Goal: Information Seeking & Learning: Learn about a topic

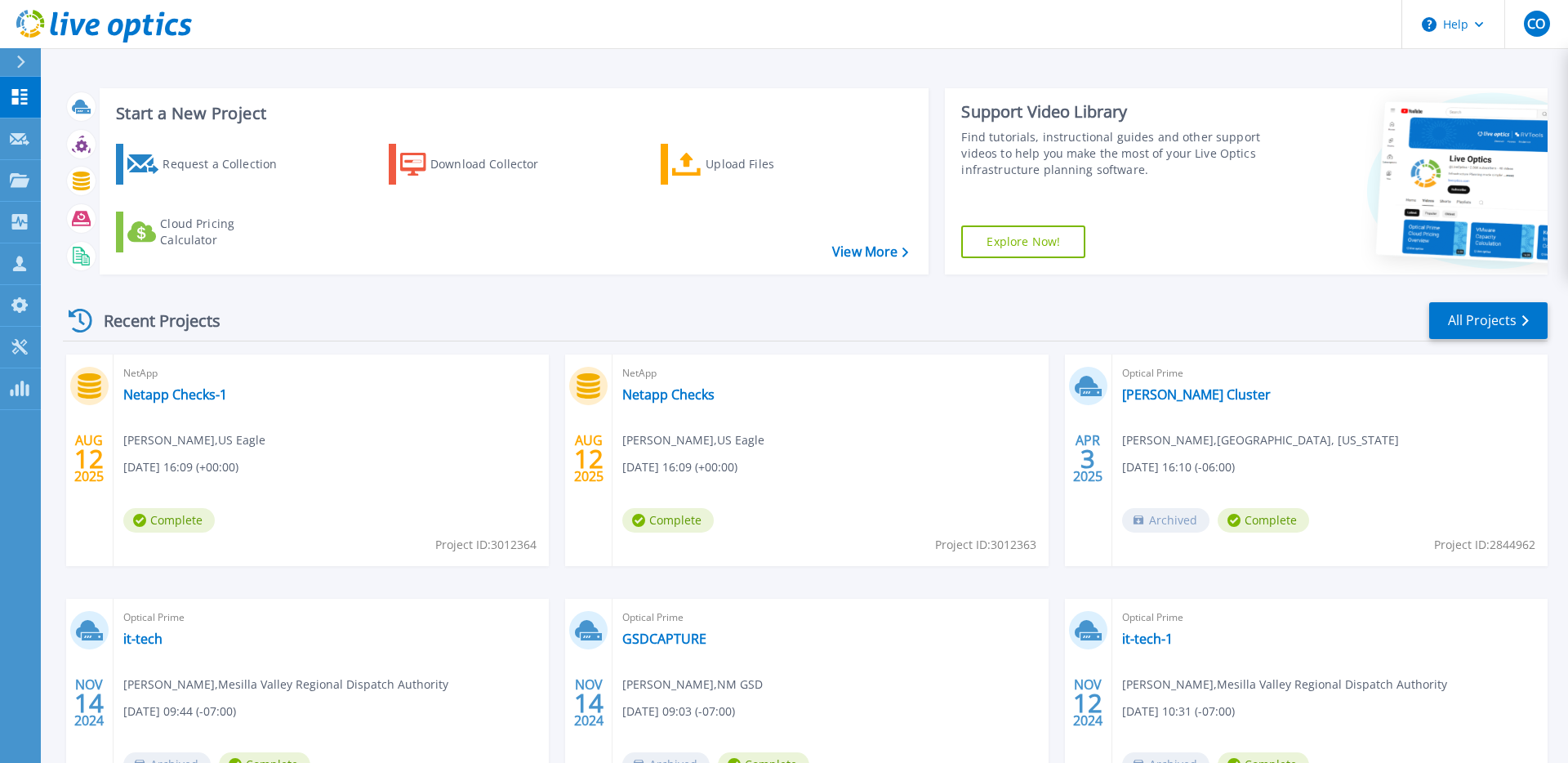
click at [444, 278] on div "Start a New Project Request a Collection Download Collector Upload Files Cloud …" at bounding box center [804, 181] width 1484 height 212
click at [185, 398] on link "Netapp Checks-1" at bounding box center [175, 394] width 104 height 17
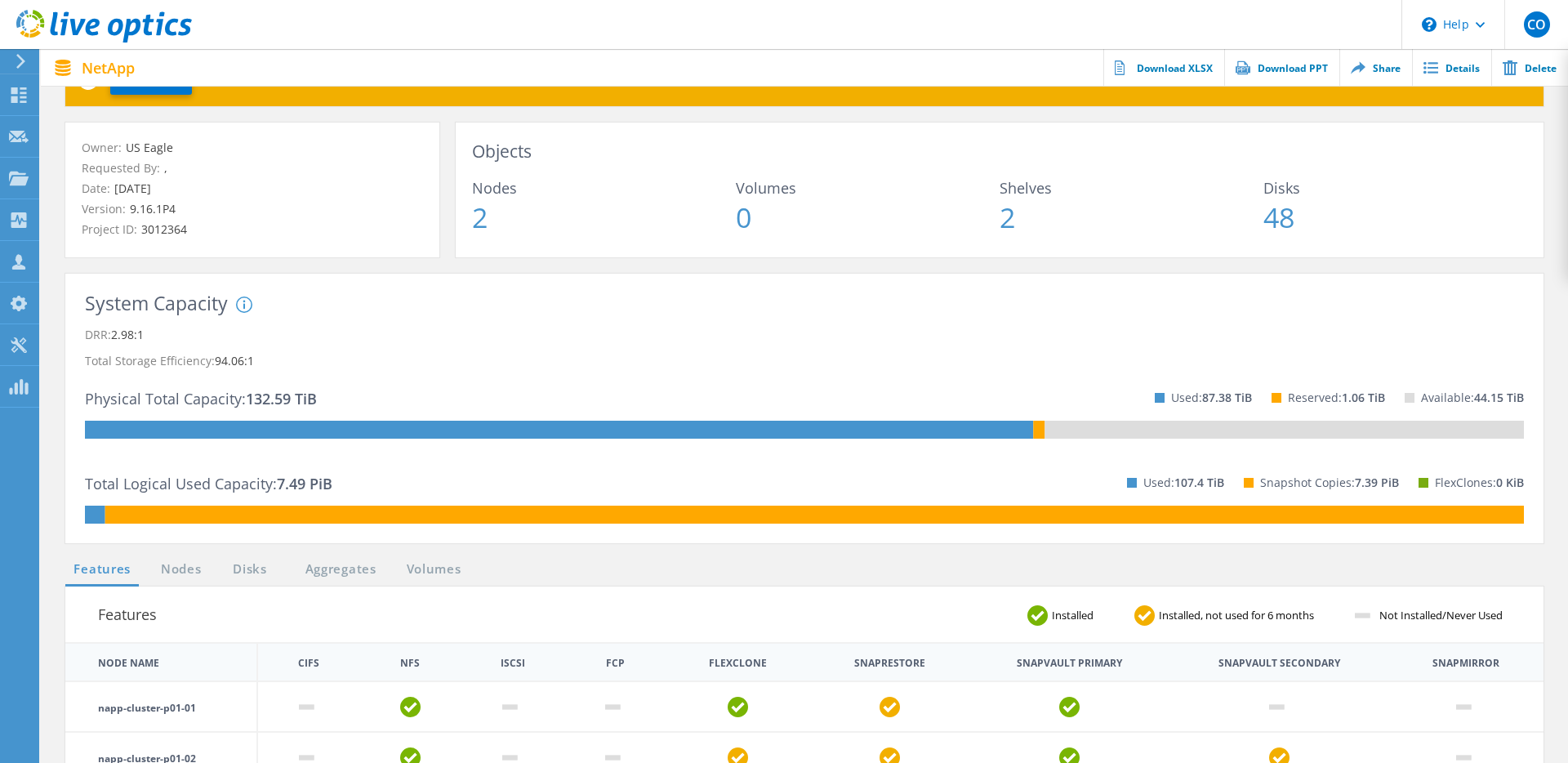
scroll to position [187, 0]
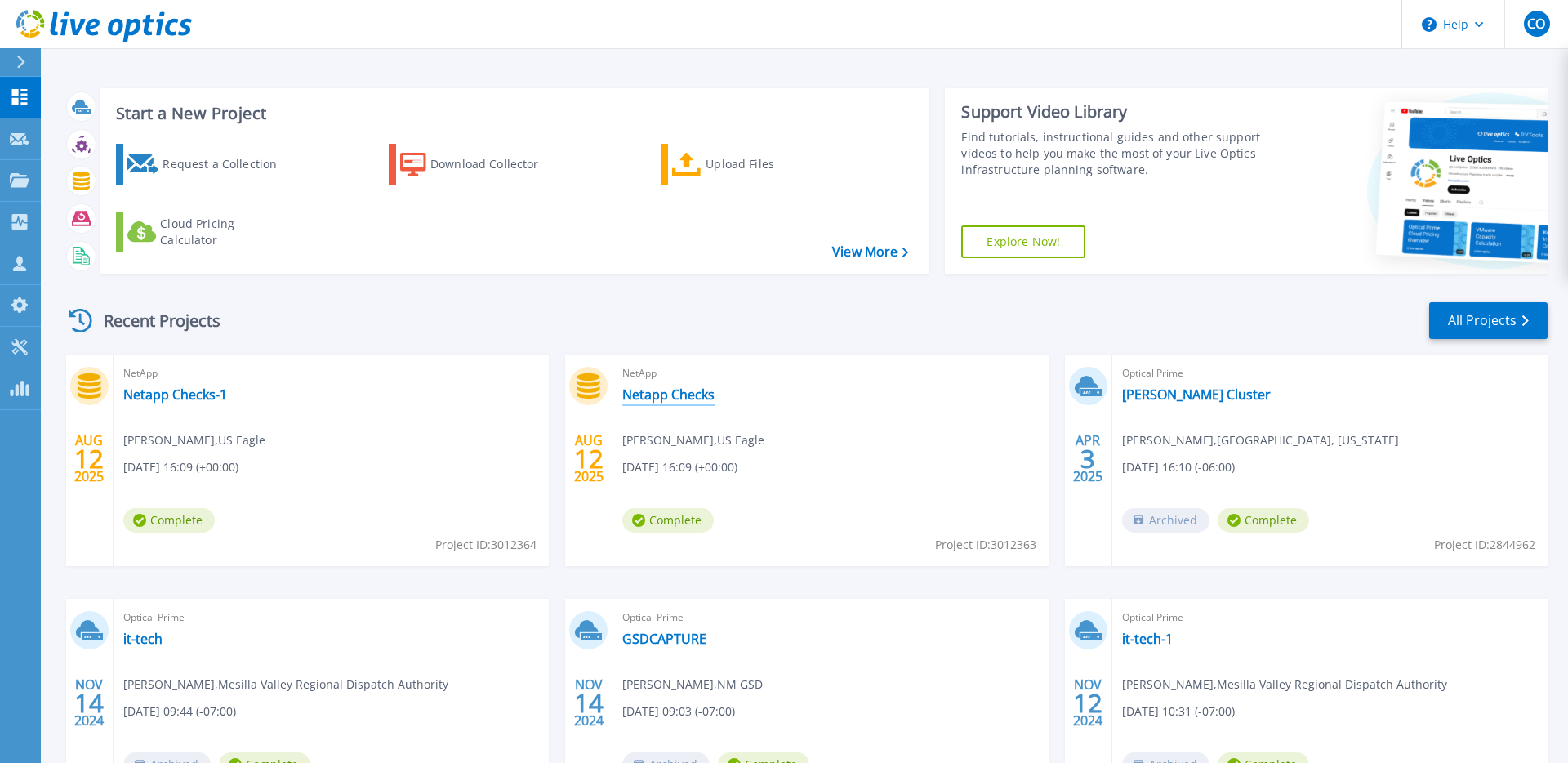
click at [692, 398] on link "Netapp Checks" at bounding box center [668, 394] width 92 height 17
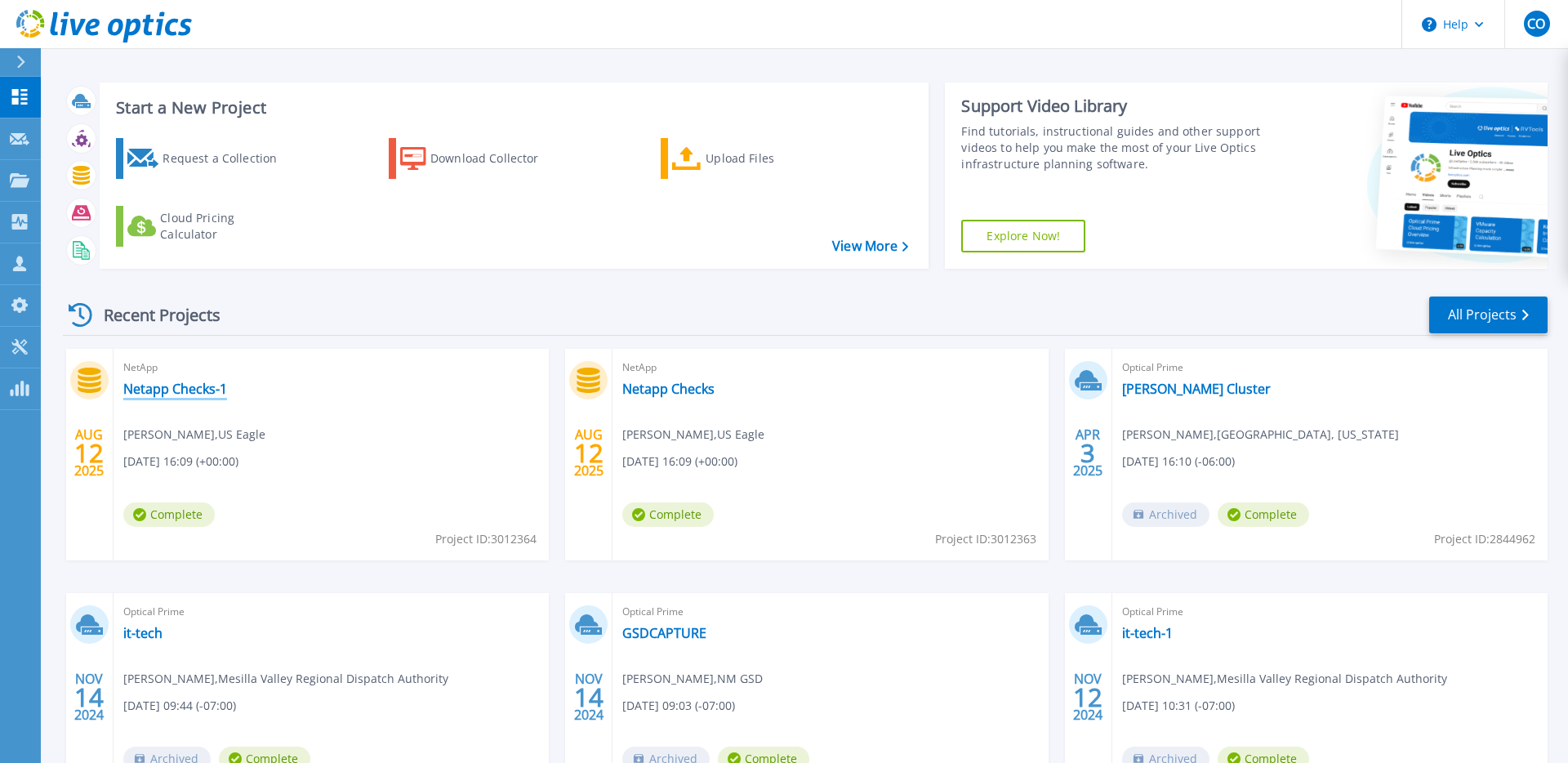
click at [171, 389] on link "Netapp Checks-1" at bounding box center [175, 389] width 104 height 17
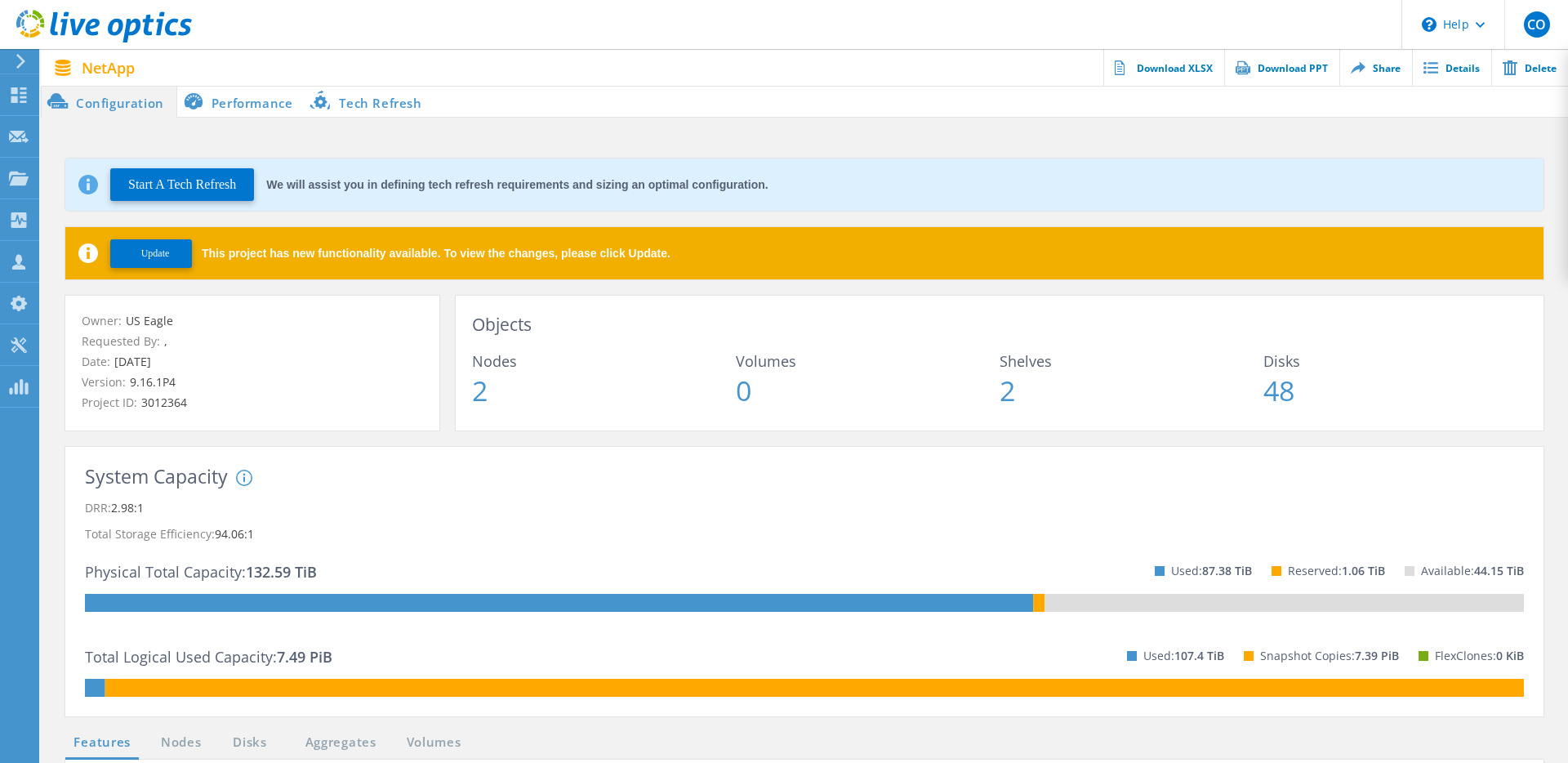
click at [229, 110] on li "Performance" at bounding box center [241, 101] width 128 height 33
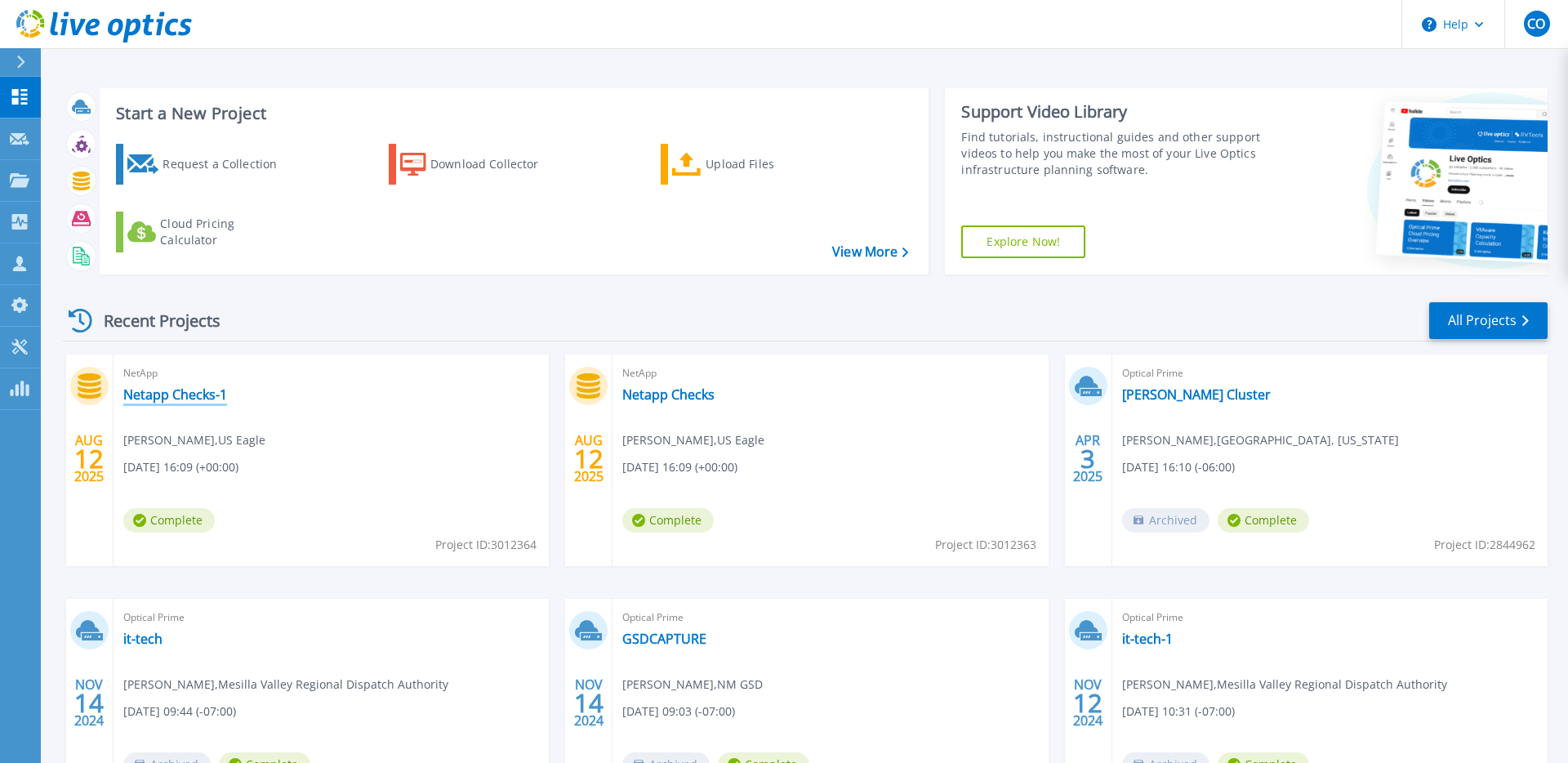
drag, startPoint x: 206, startPoint y: 394, endPoint x: 635, endPoint y: 342, distance: 432.1
click at [207, 394] on link "Netapp Checks-1" at bounding box center [175, 394] width 104 height 17
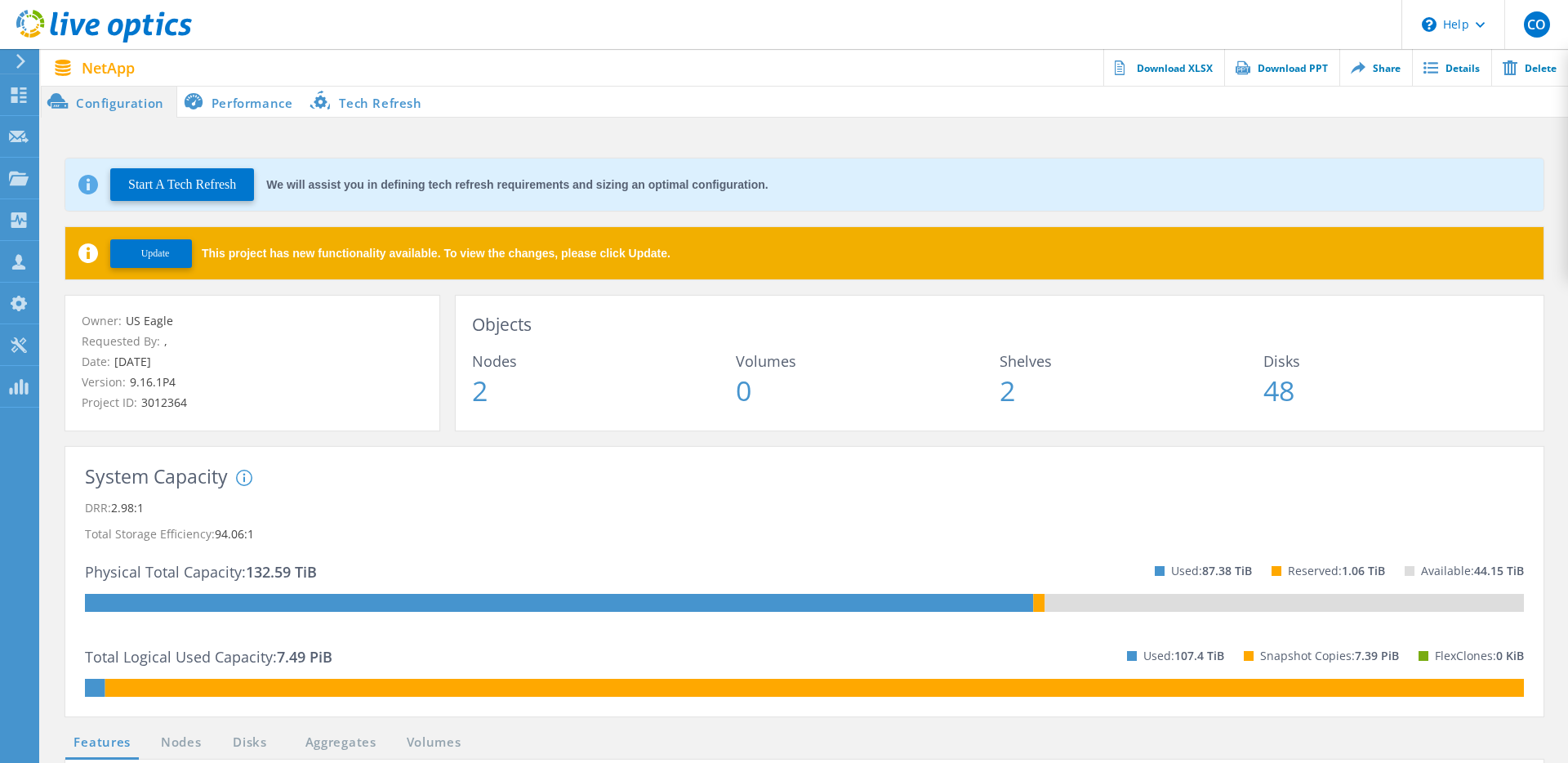
click at [252, 99] on li "Performance" at bounding box center [241, 101] width 128 height 33
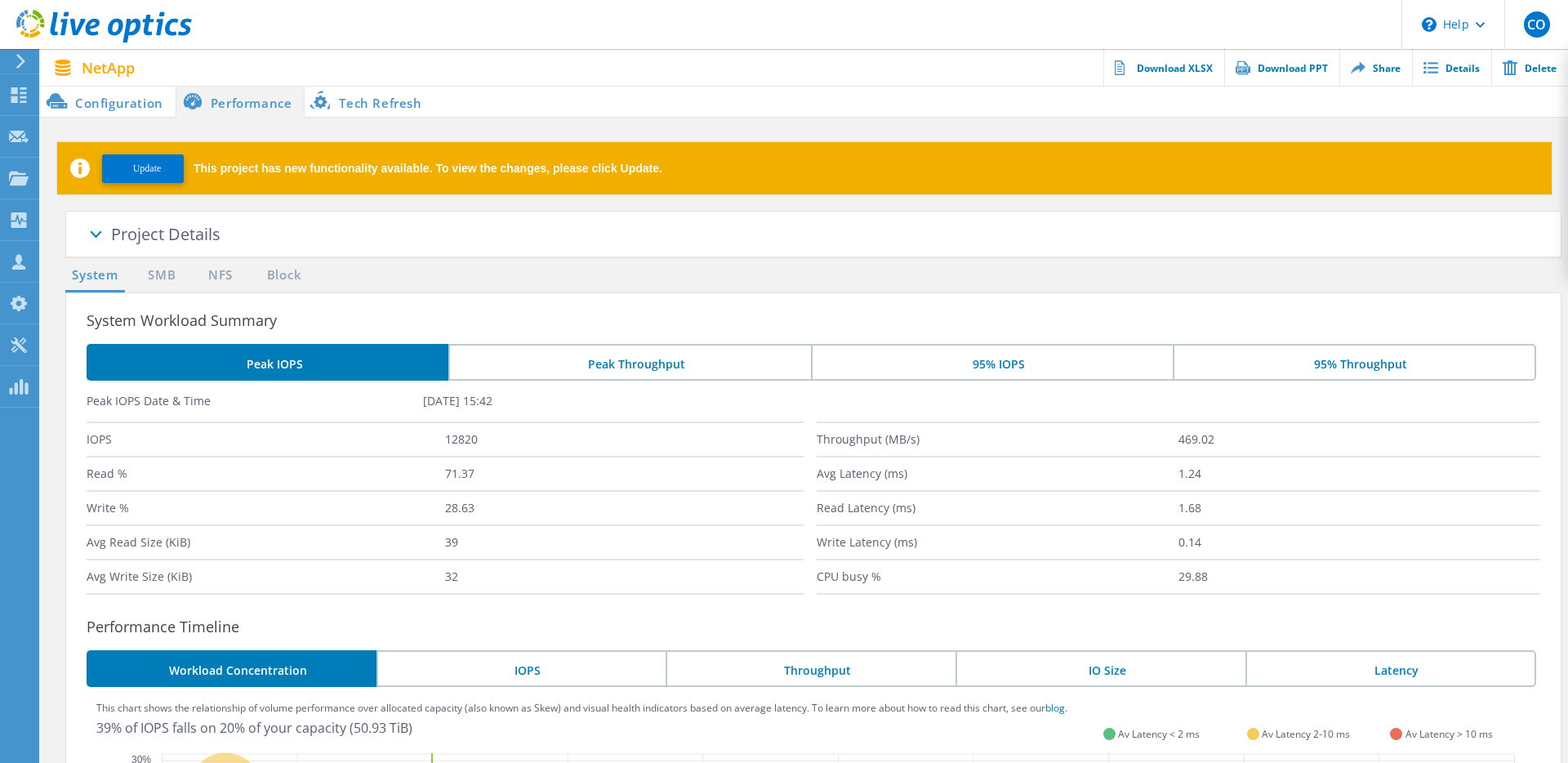
click at [129, 101] on li "Configuration" at bounding box center [108, 101] width 134 height 33
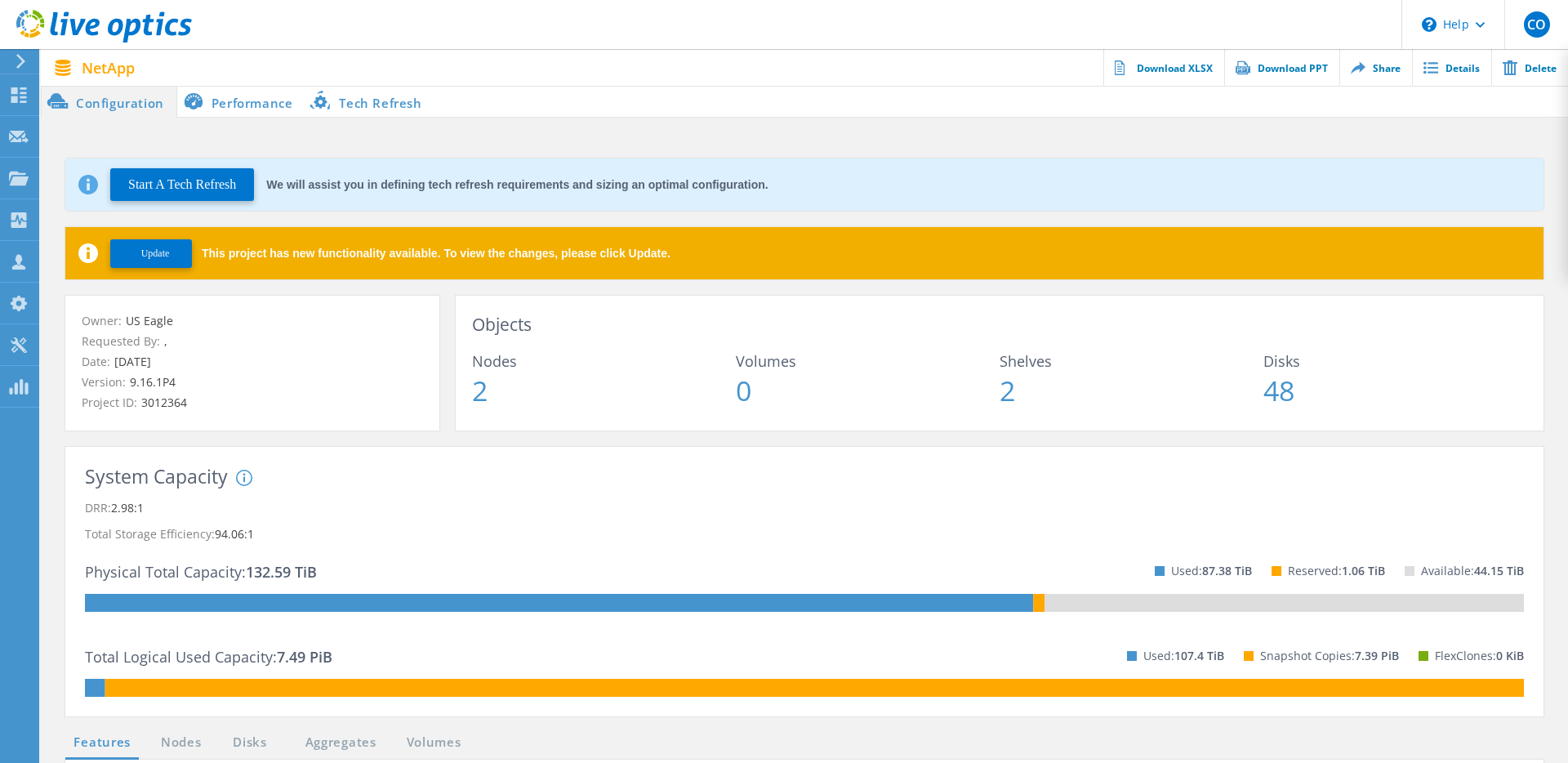
click at [249, 102] on li "Performance" at bounding box center [241, 101] width 128 height 33
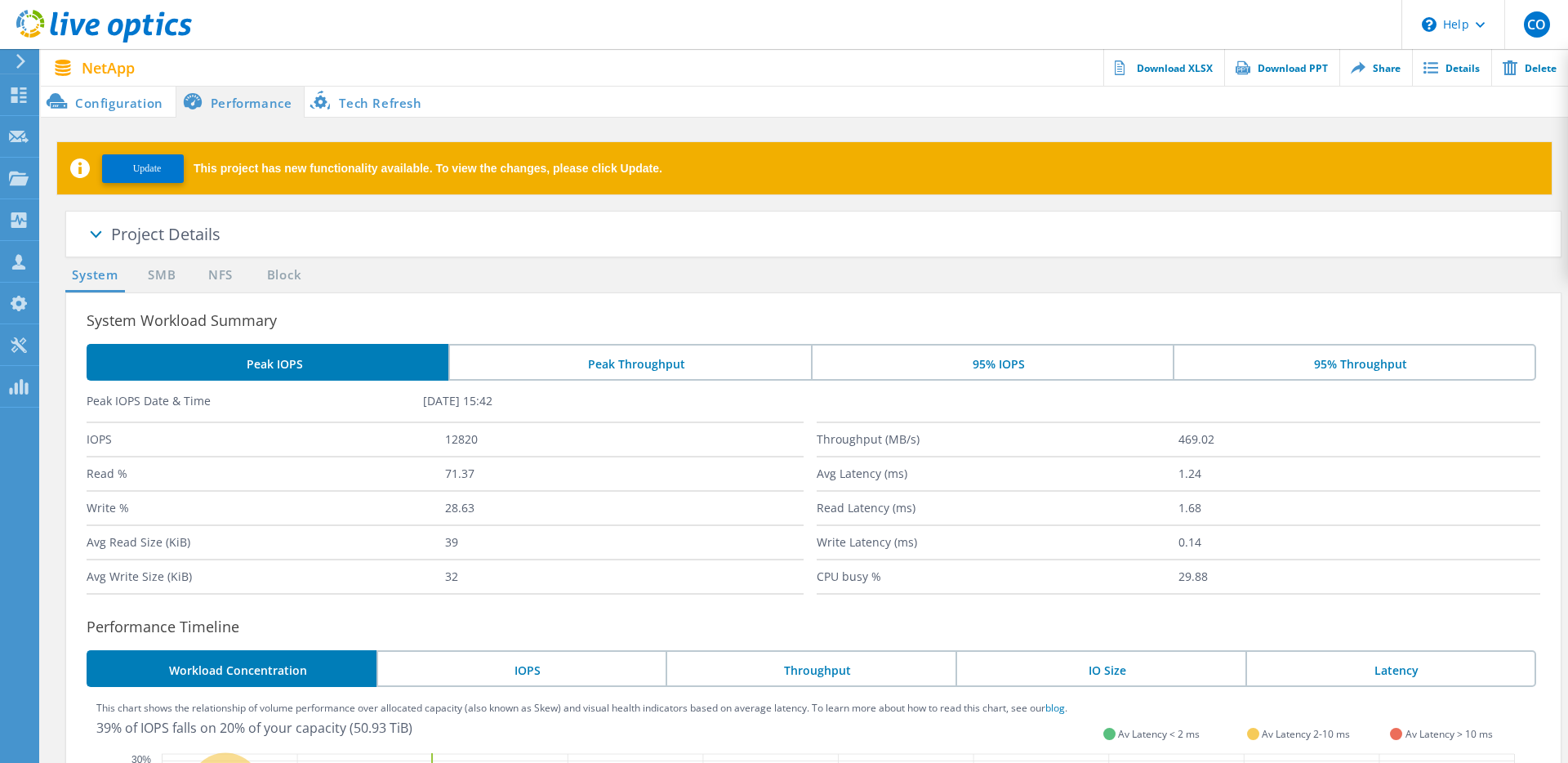
click at [127, 101] on li "Configuration" at bounding box center [108, 101] width 134 height 33
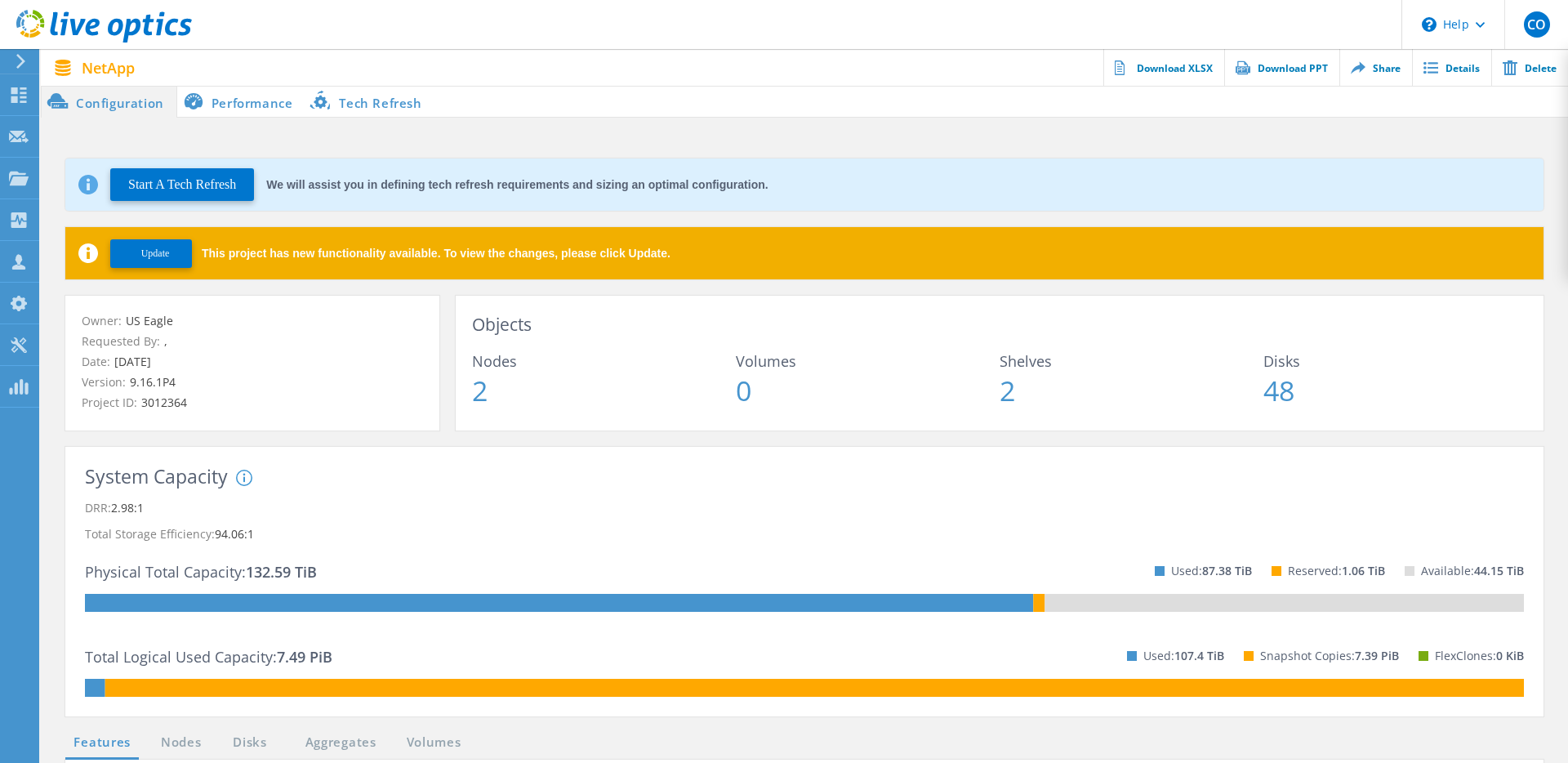
click at [240, 107] on li "Performance" at bounding box center [241, 101] width 128 height 33
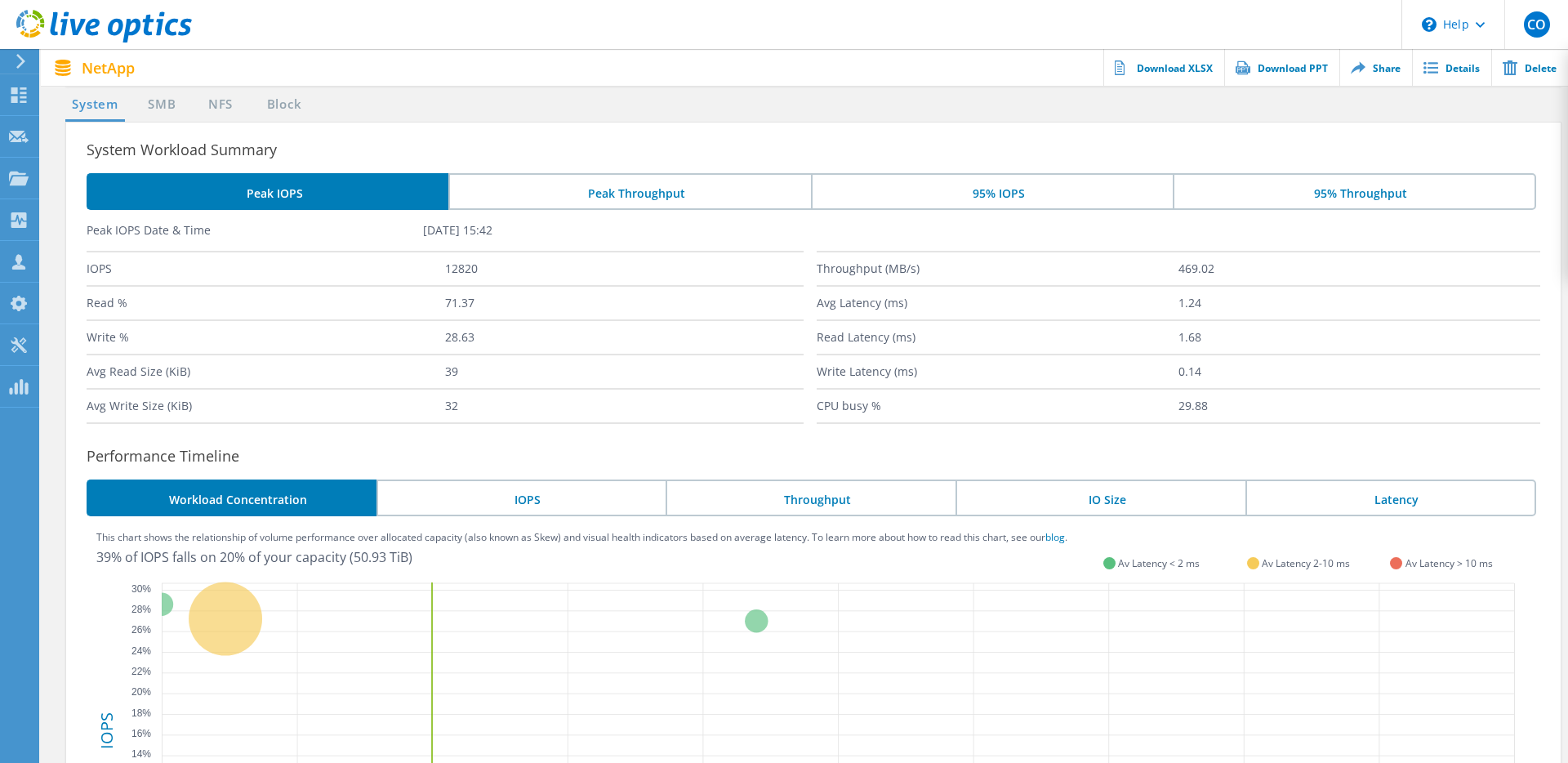
scroll to position [170, 0]
click at [647, 201] on li "Peak Throughput" at bounding box center [629, 192] width 362 height 37
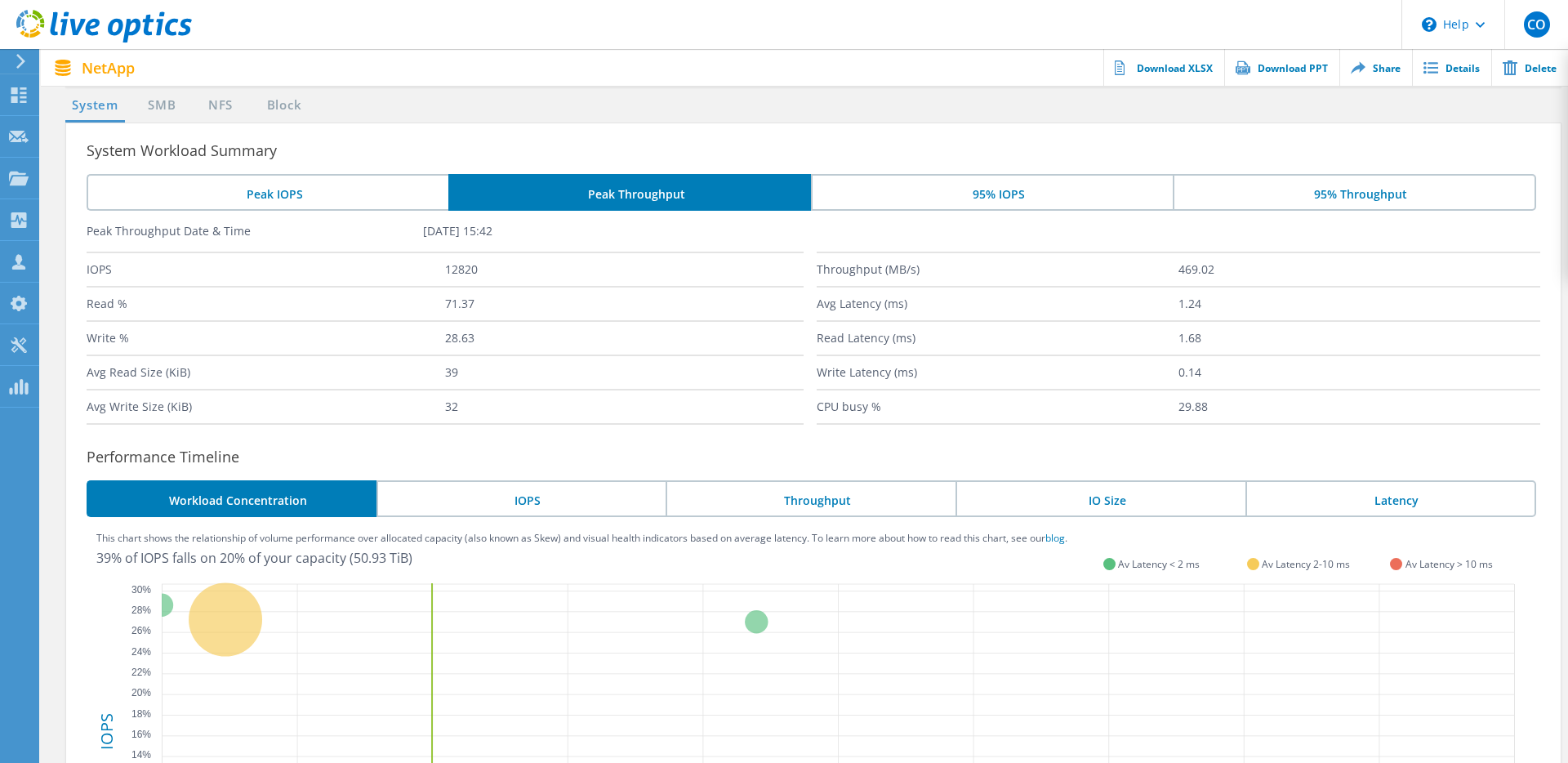
click at [1024, 186] on li "95% IOPS" at bounding box center [992, 192] width 362 height 37
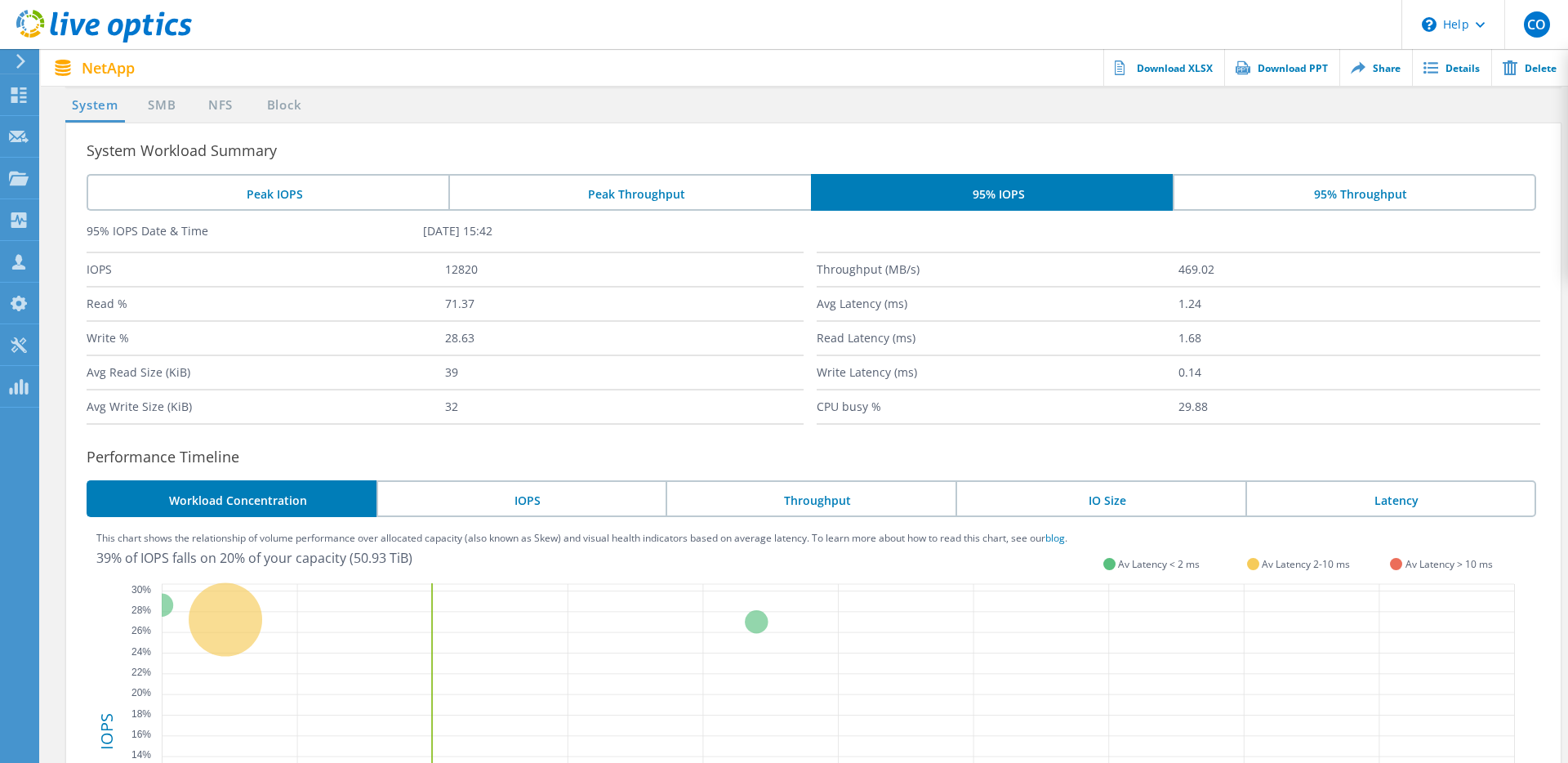
click at [1329, 191] on li "95% Throughput" at bounding box center [1354, 192] width 363 height 37
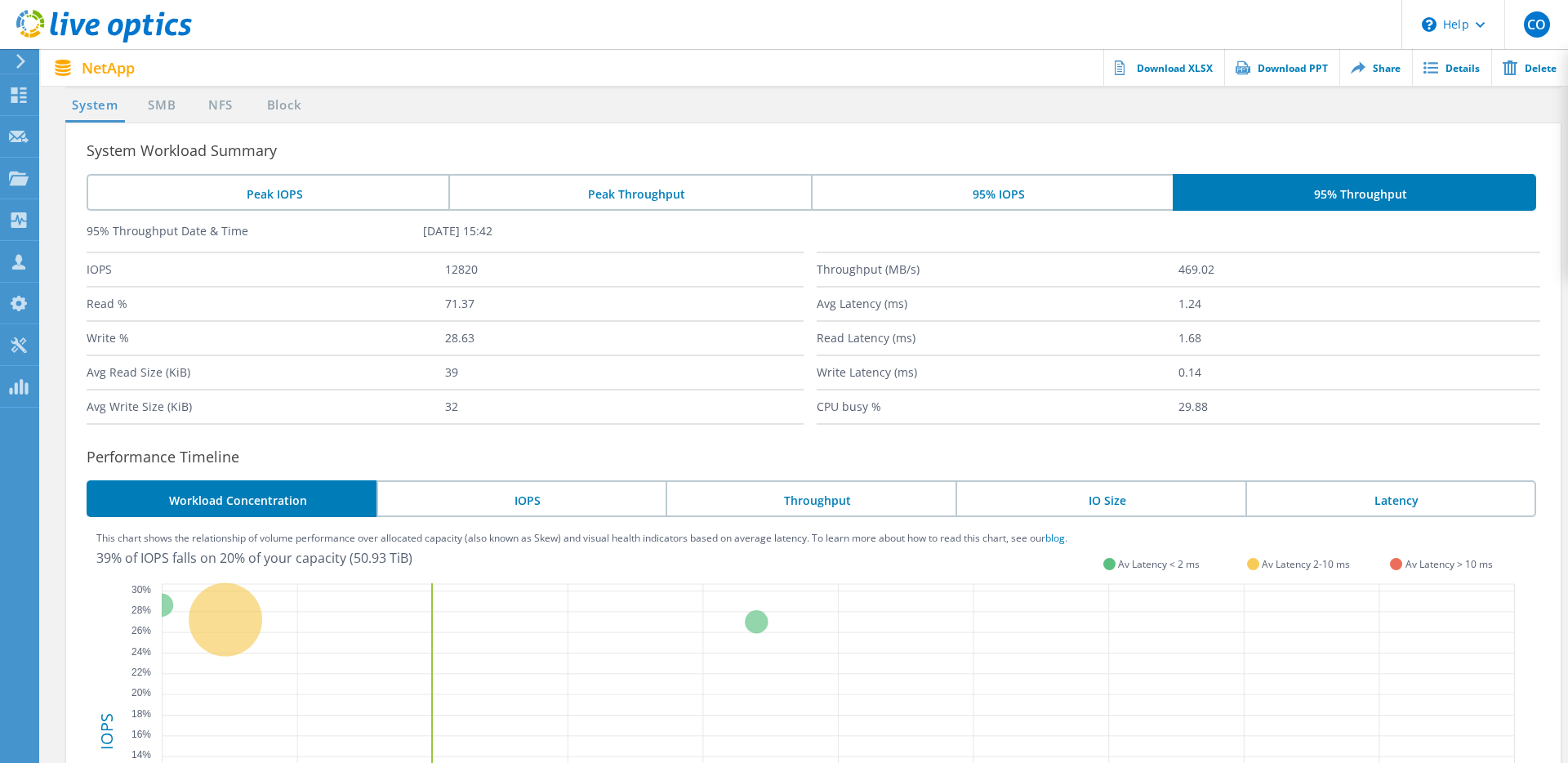
click at [266, 187] on li "Peak IOPS" at bounding box center [267, 192] width 362 height 37
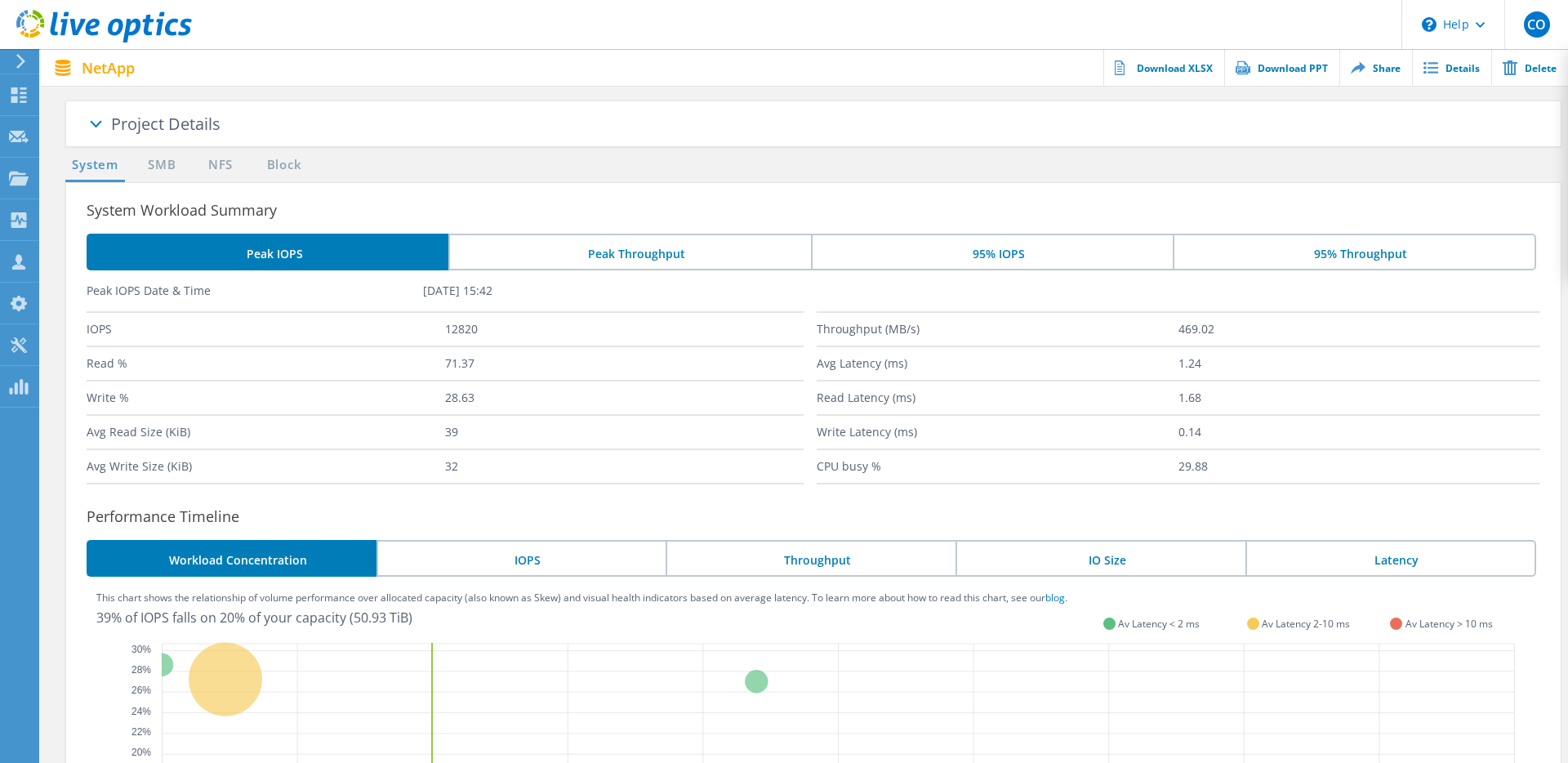
scroll to position [0, 0]
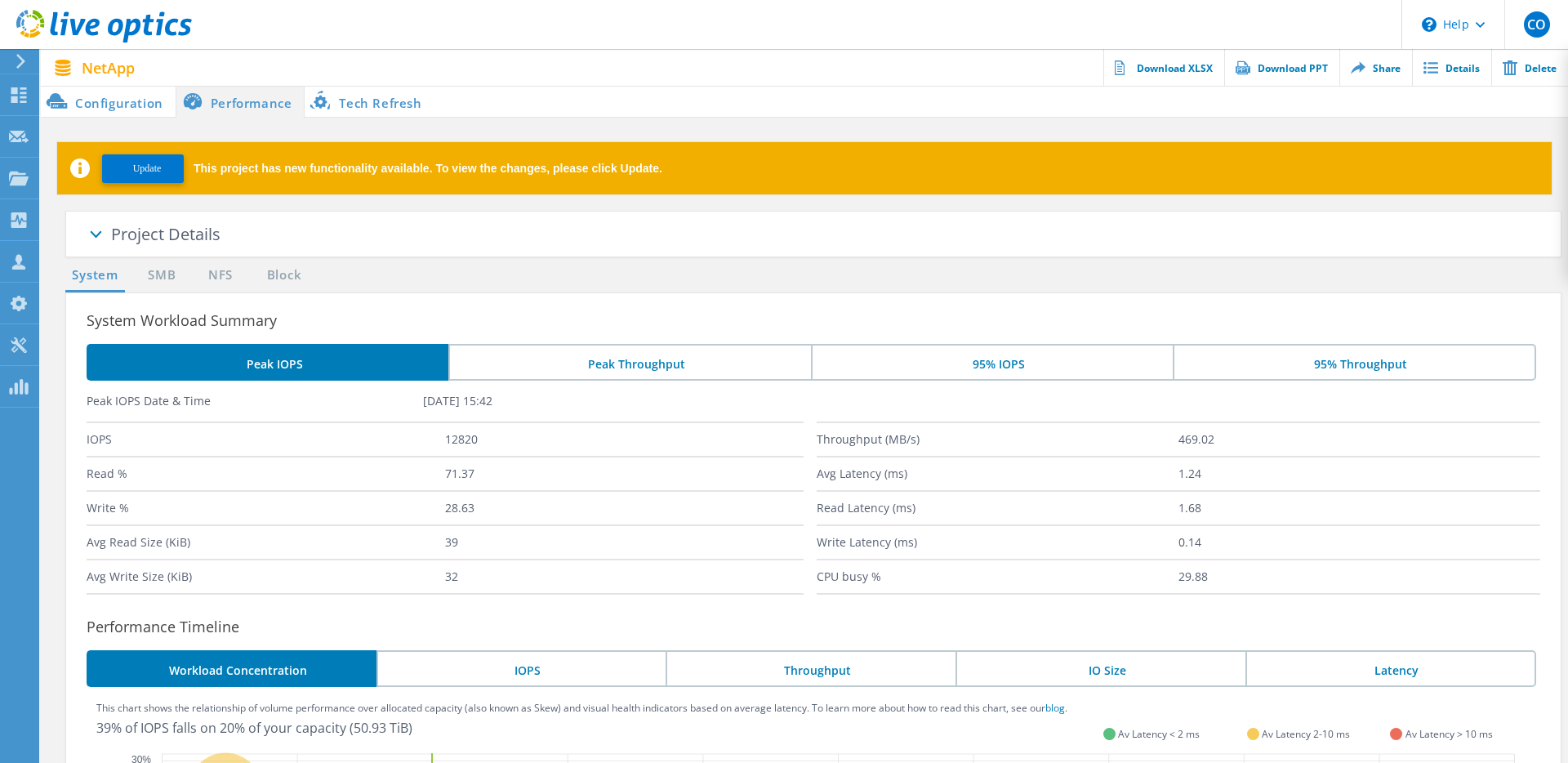
click at [1007, 364] on li "95% IOPS" at bounding box center [992, 363] width 362 height 37
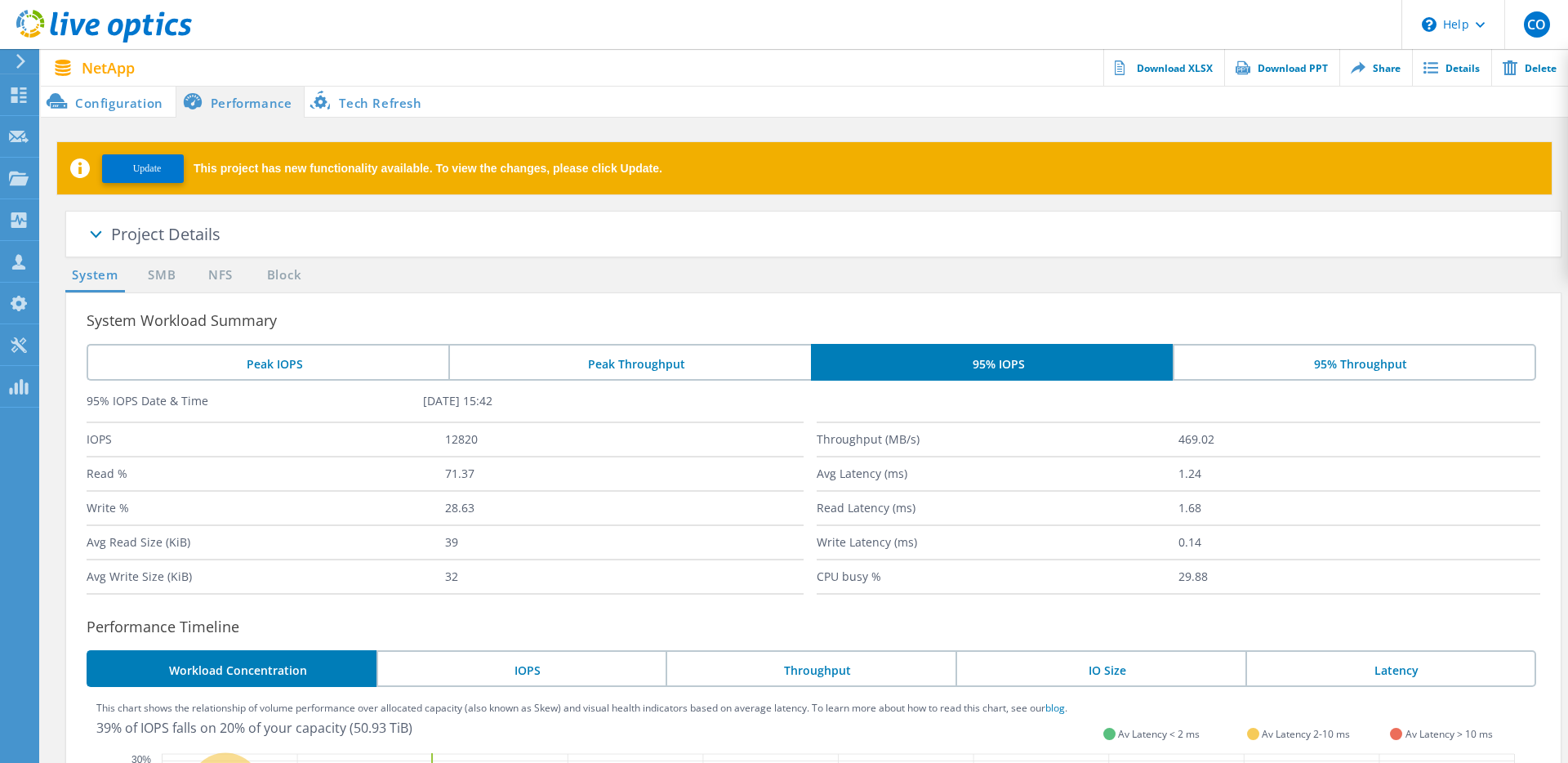
click at [286, 359] on li "Peak IOPS" at bounding box center [267, 363] width 362 height 37
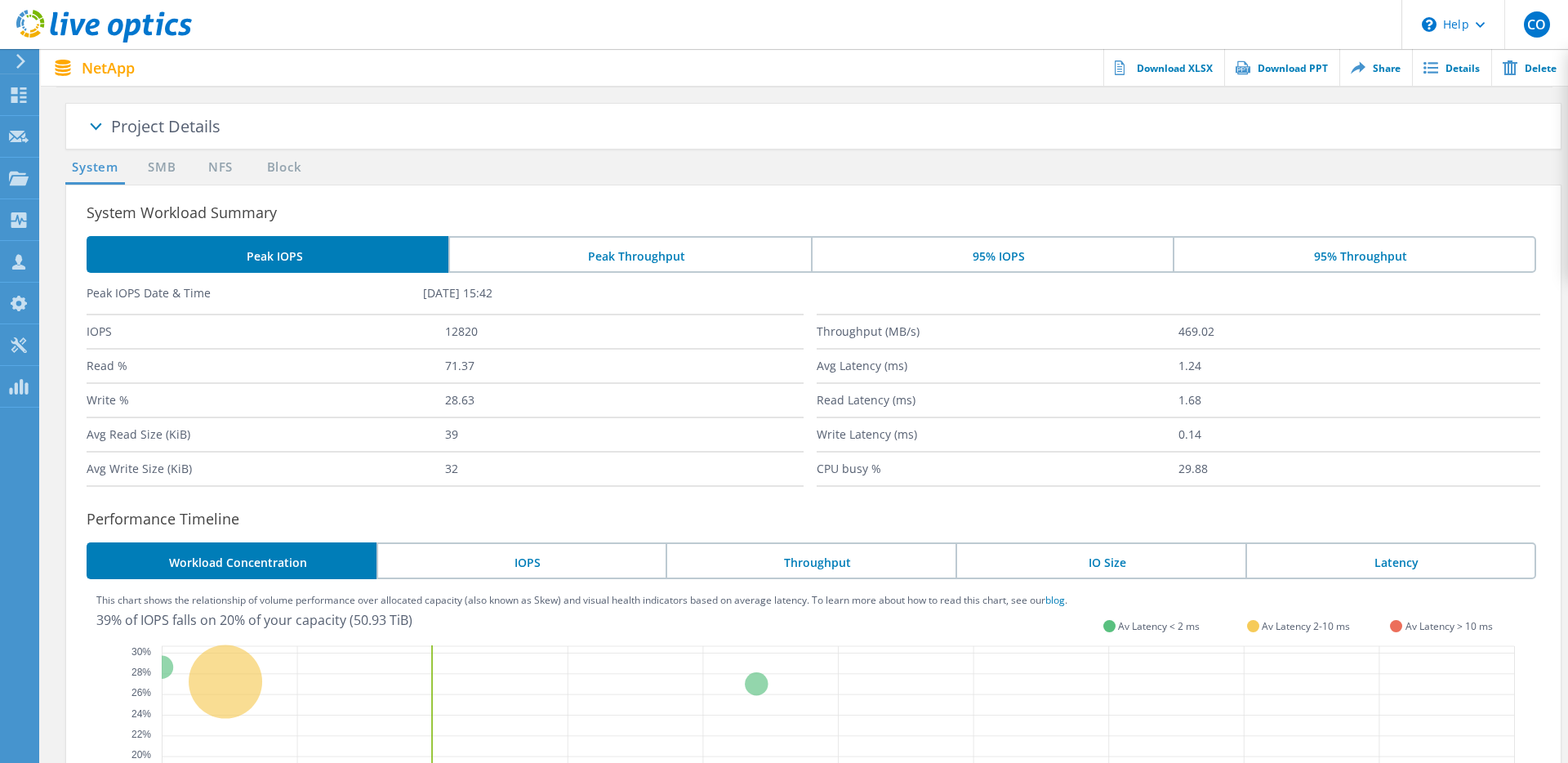
scroll to position [114, 0]
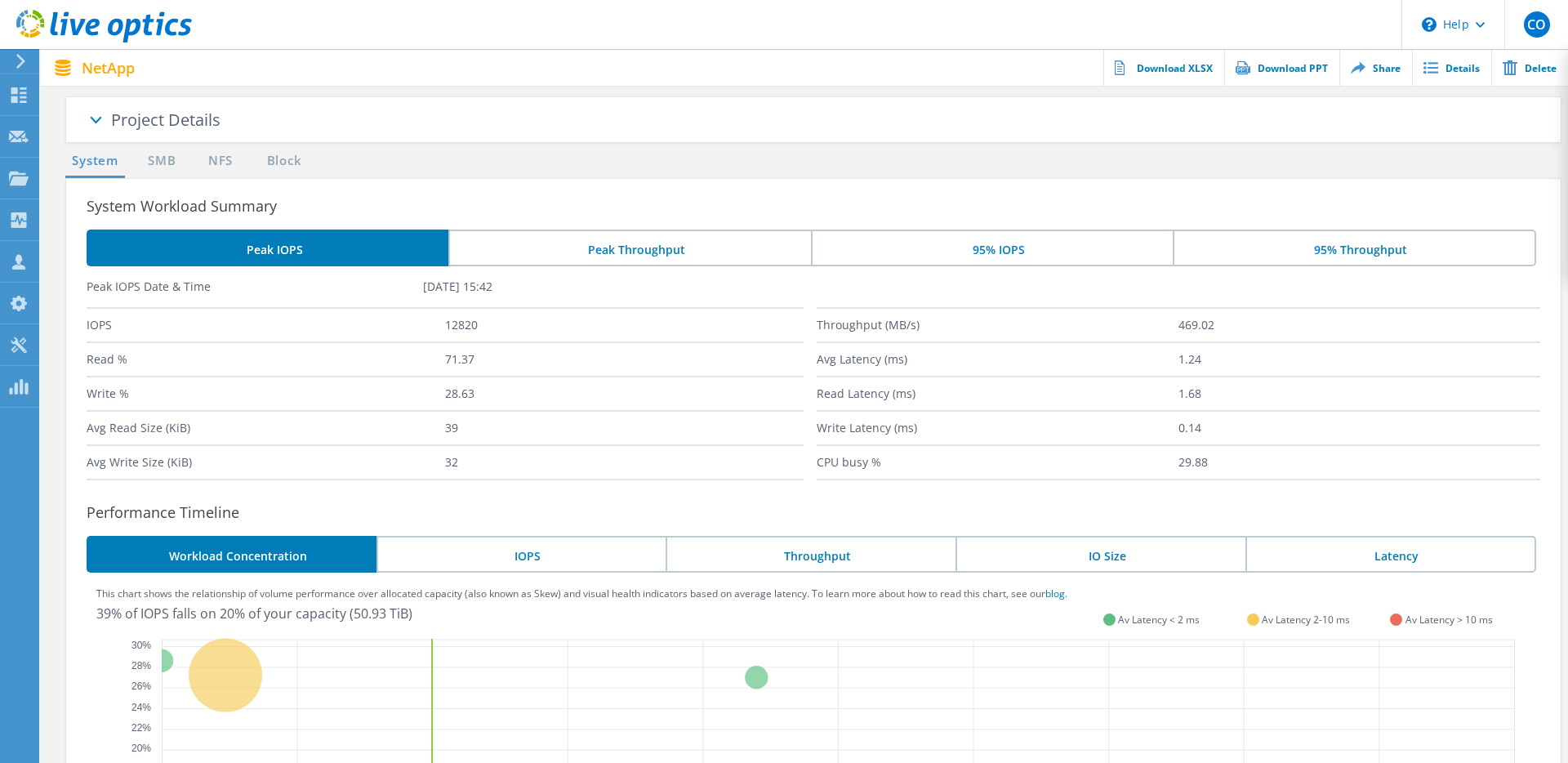
click at [962, 241] on li "95% IOPS" at bounding box center [992, 248] width 362 height 37
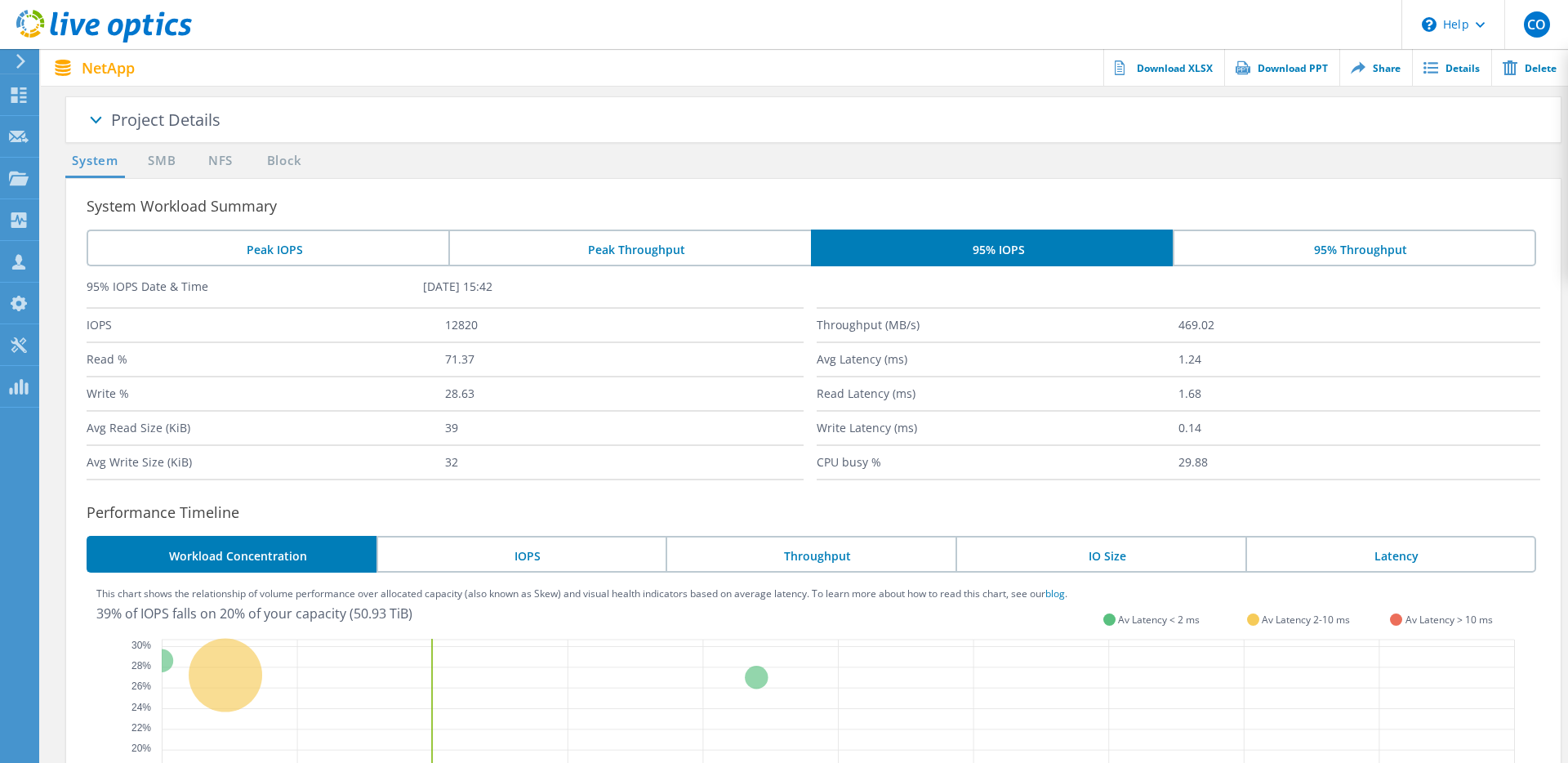
click at [276, 251] on li "Peak IOPS" at bounding box center [267, 248] width 362 height 37
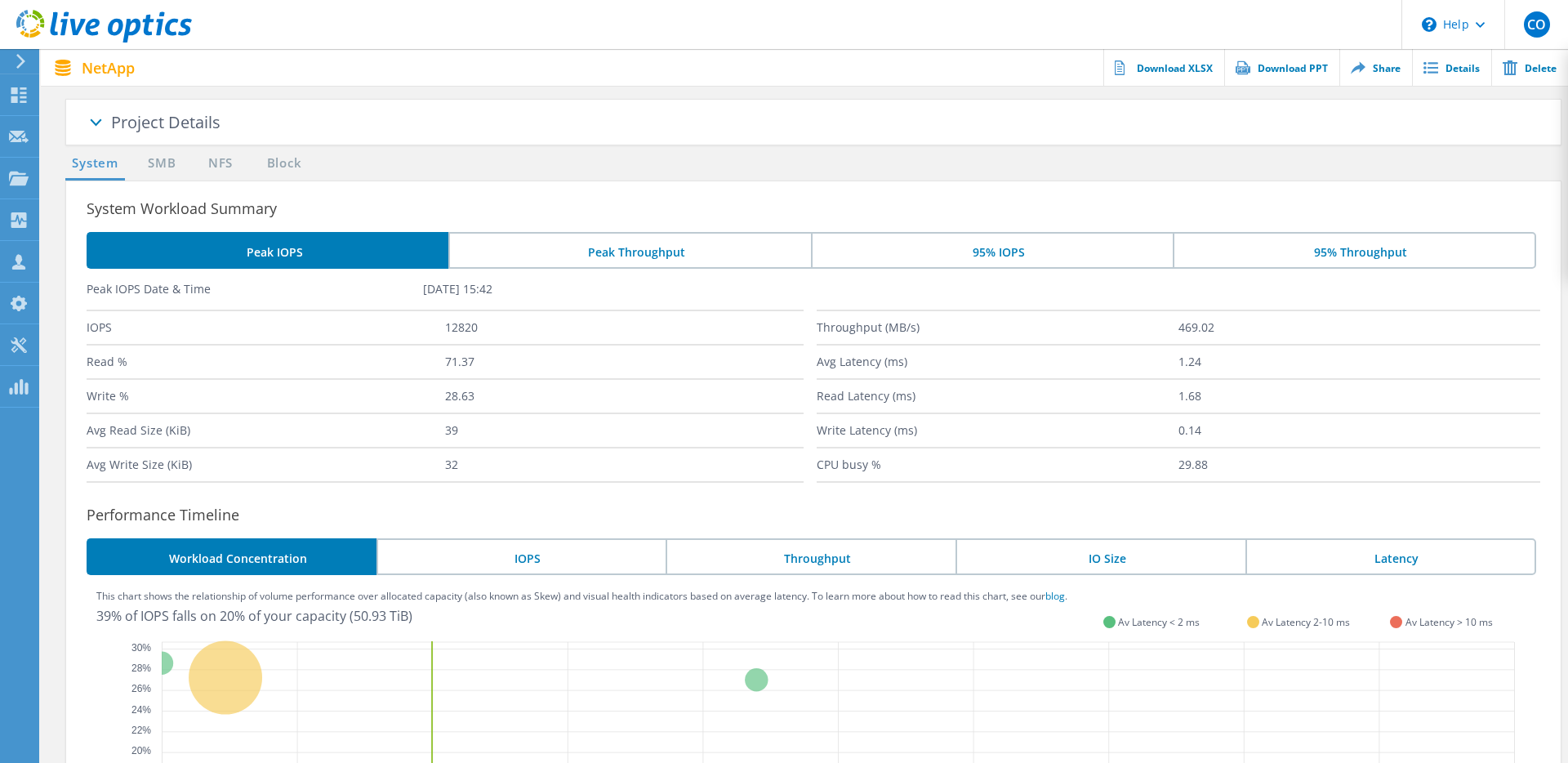
scroll to position [0, 0]
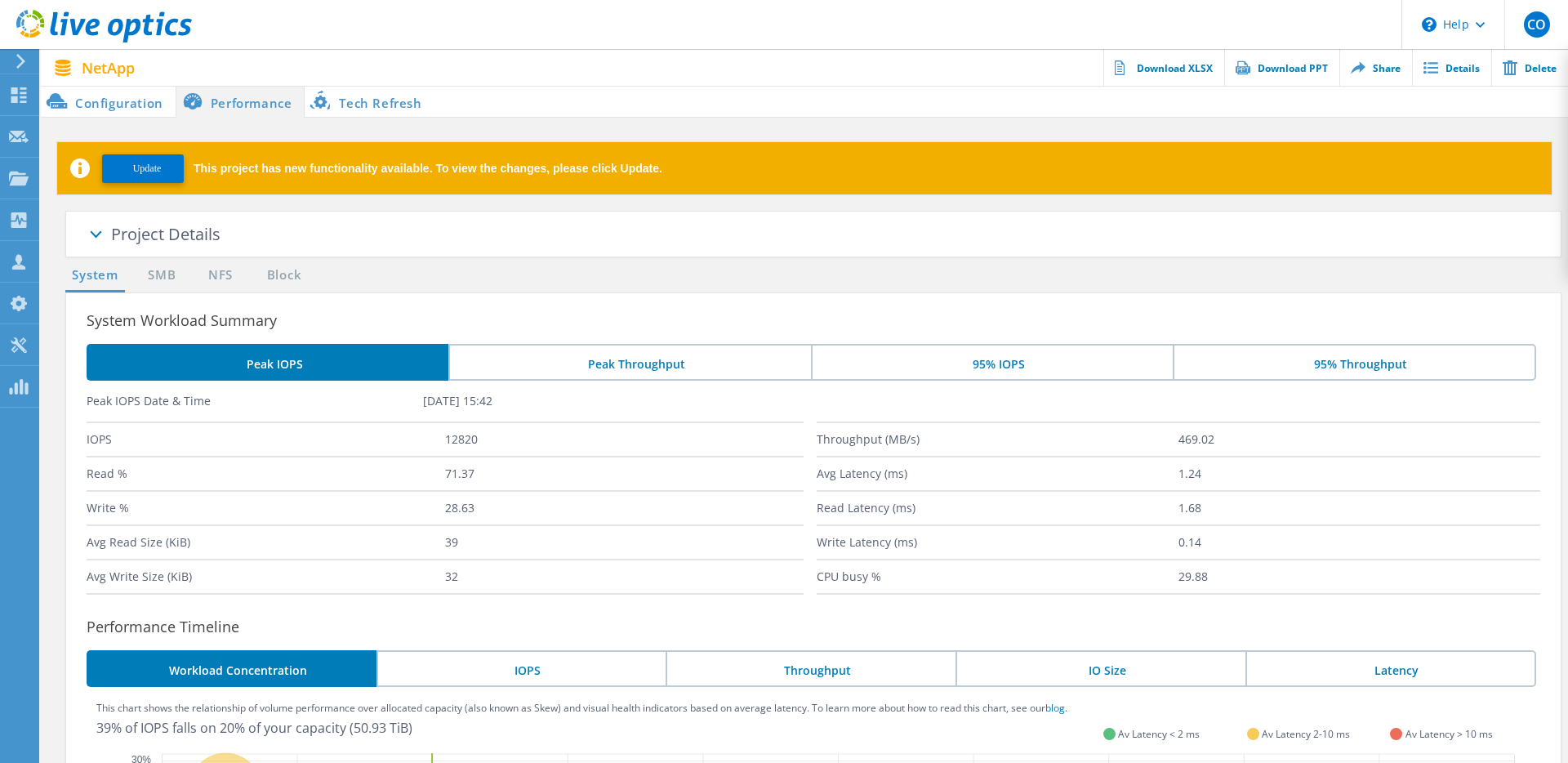
click at [109, 99] on li "Configuration" at bounding box center [108, 101] width 134 height 33
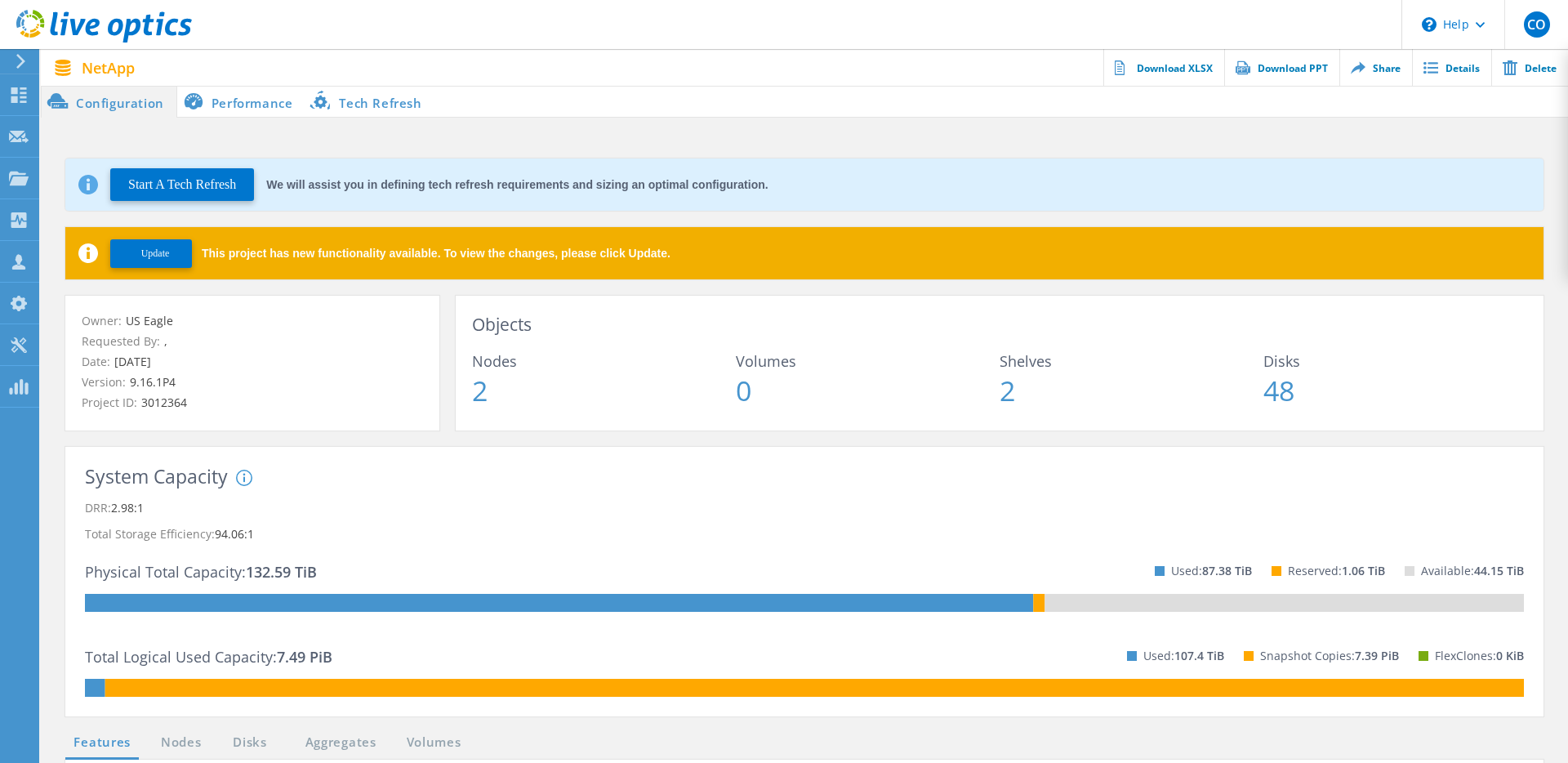
click at [157, 257] on span "Update" at bounding box center [155, 253] width 28 height 13
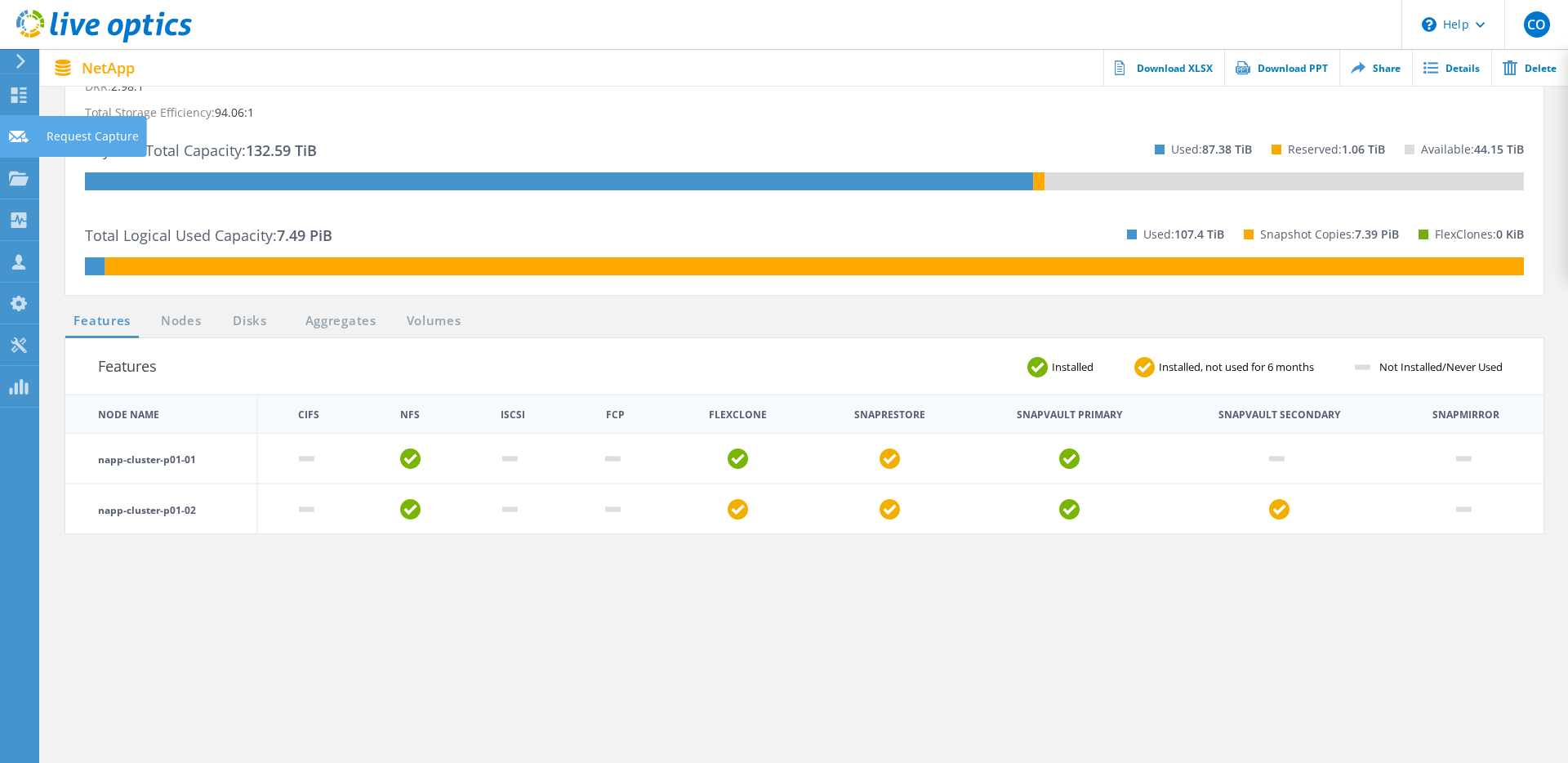
scroll to position [461, 0]
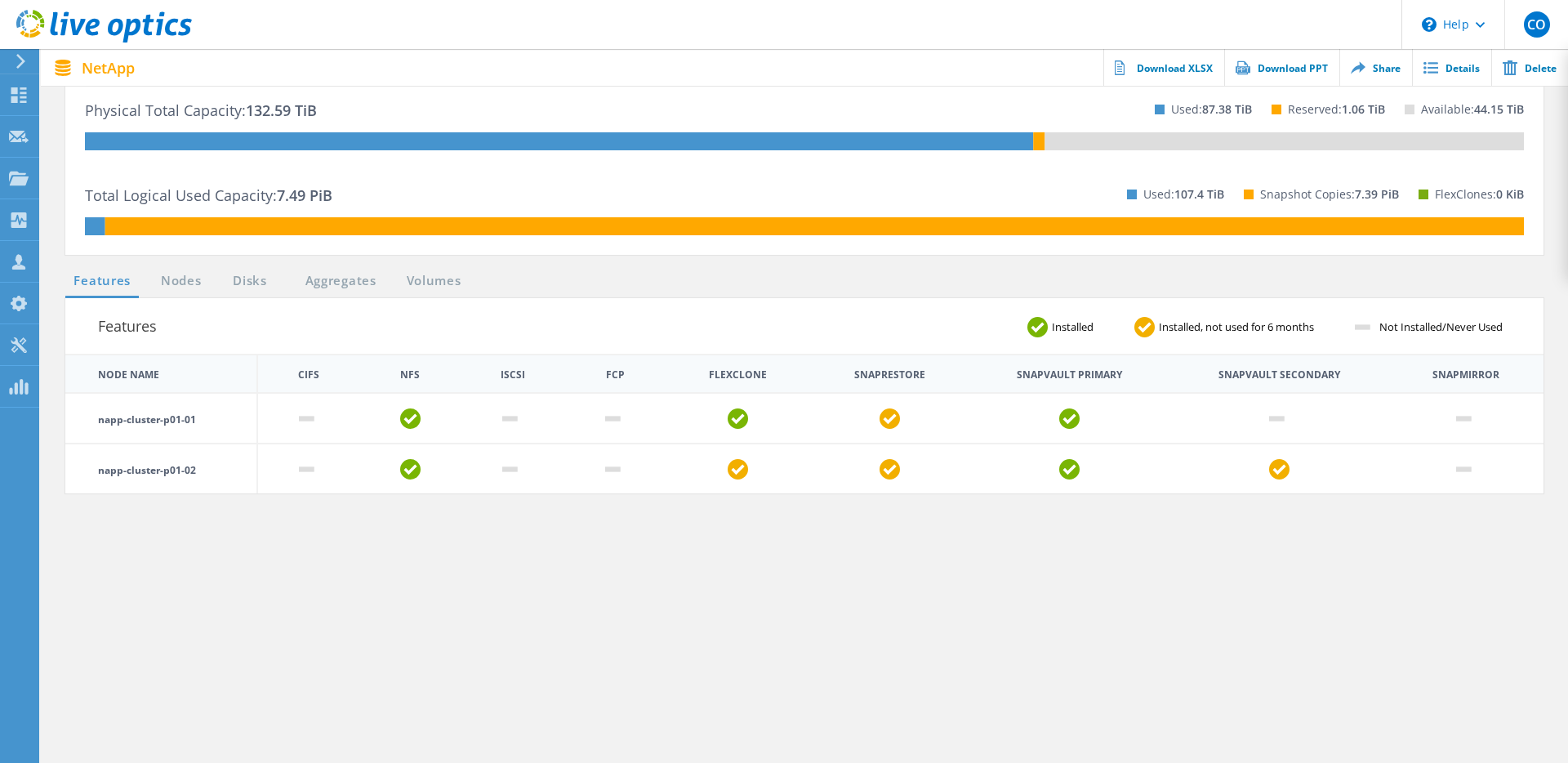
drag, startPoint x: 632, startPoint y: 375, endPoint x: 605, endPoint y: 376, distance: 27.0
click at [605, 376] on th "FCP" at bounding box center [615, 374] width 100 height 38
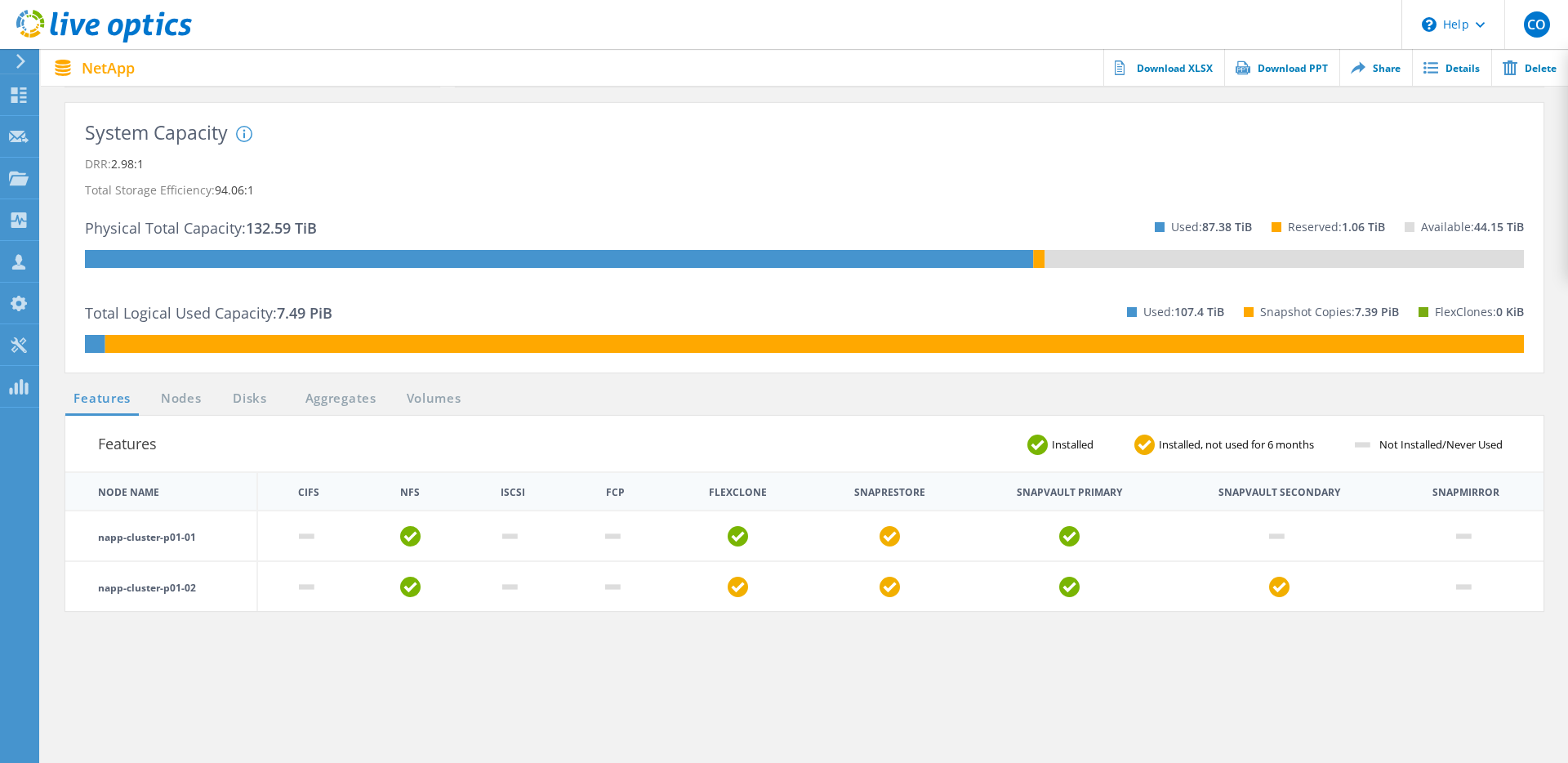
scroll to position [386, 0]
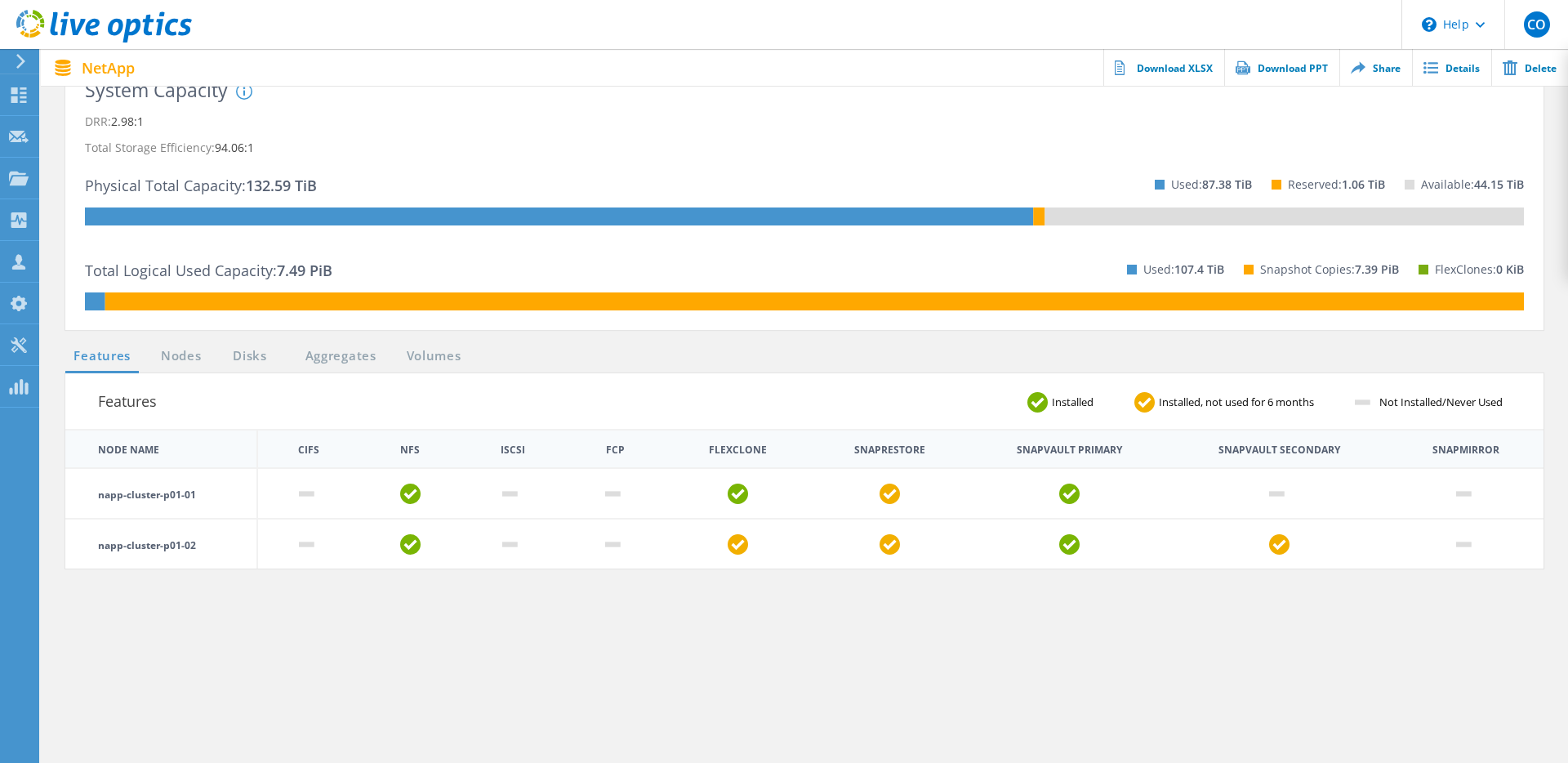
drag, startPoint x: 185, startPoint y: 352, endPoint x: 129, endPoint y: 359, distance: 56.4
click at [185, 352] on link "Nodes" at bounding box center [181, 356] width 53 height 20
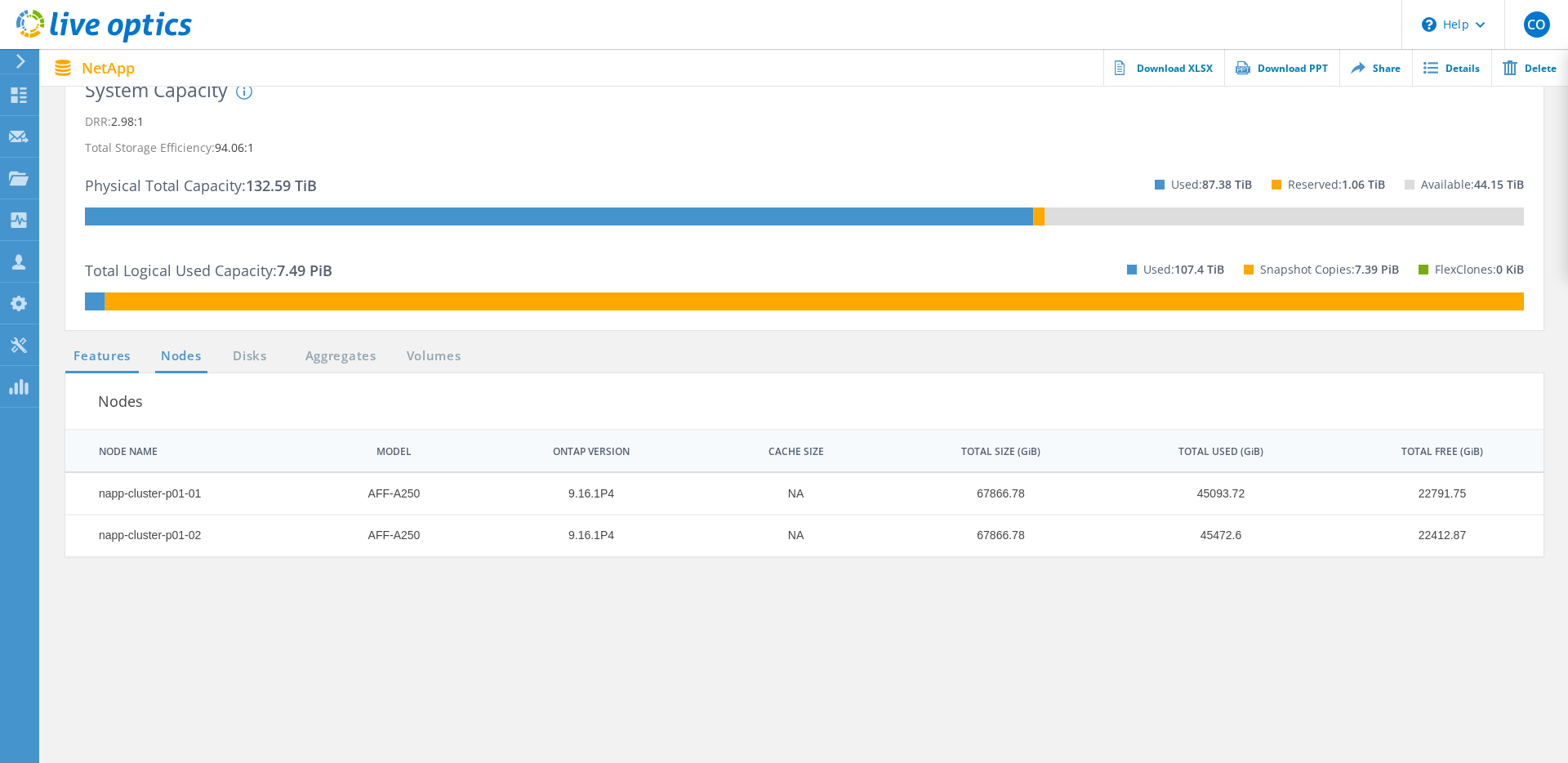
drag, startPoint x: 108, startPoint y: 359, endPoint x: 134, endPoint y: 356, distance: 26.2
click at [108, 359] on link "Features" at bounding box center [102, 356] width 74 height 20
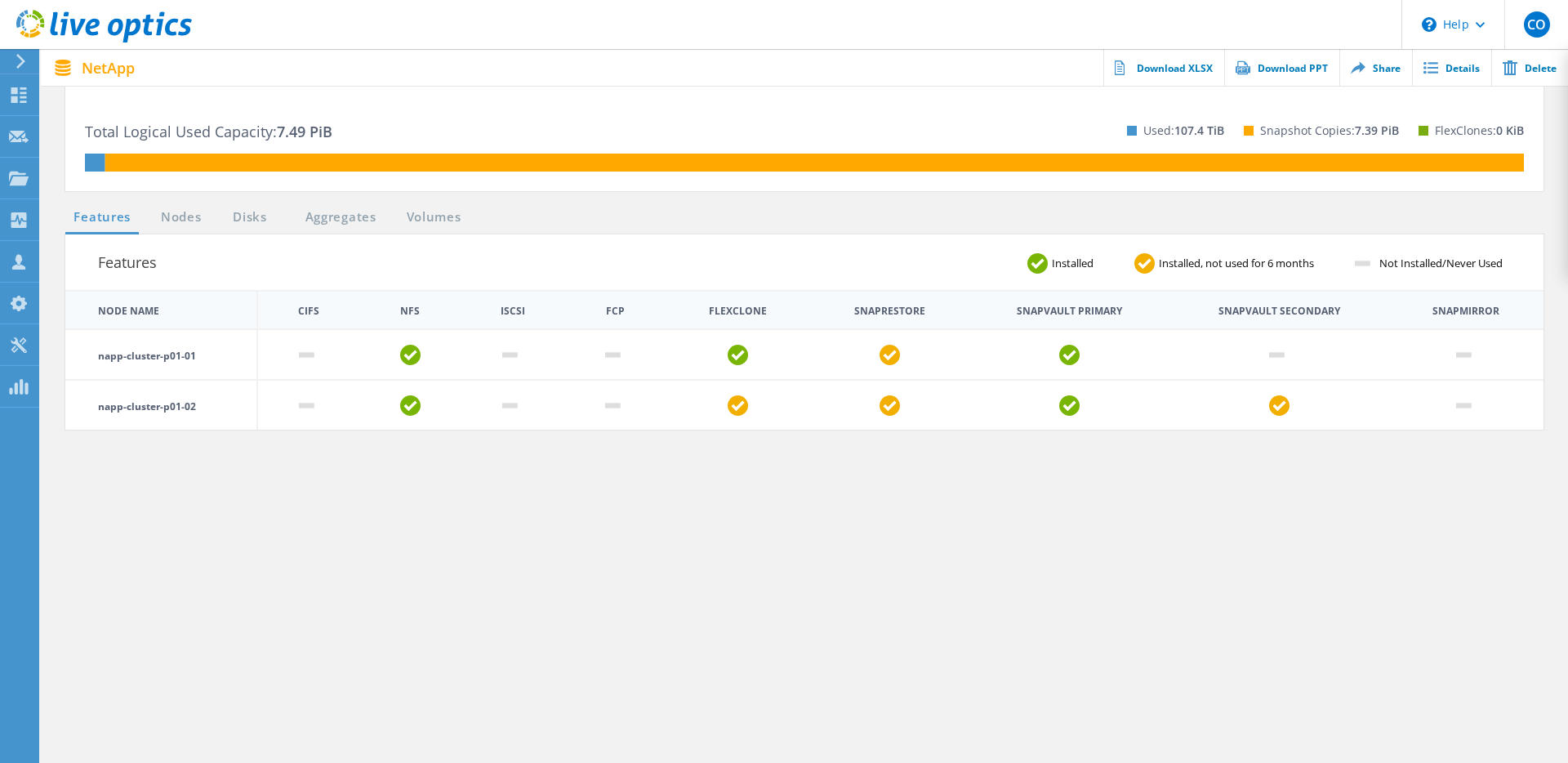
scroll to position [0, 0]
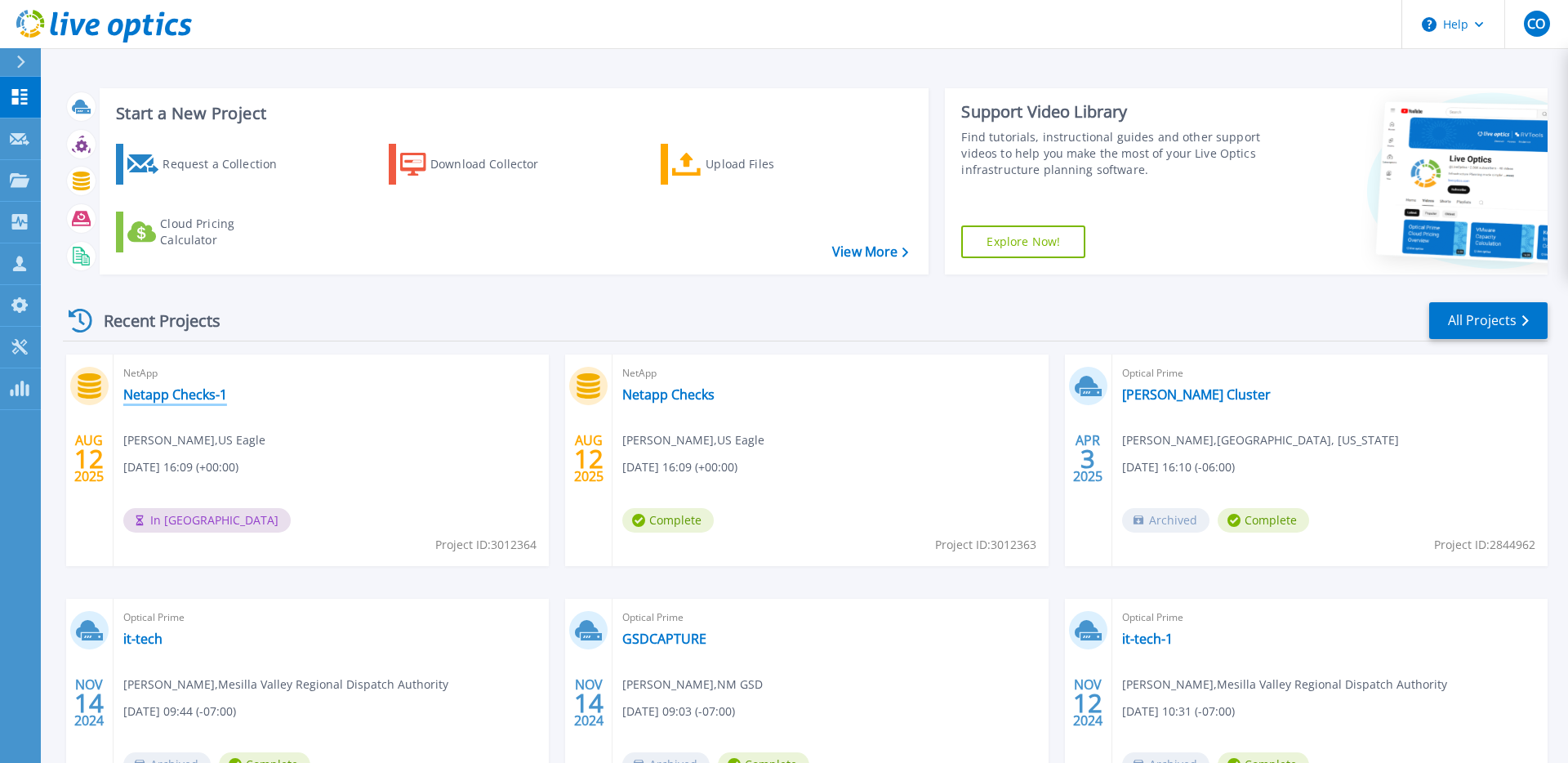
drag, startPoint x: 208, startPoint y: 391, endPoint x: 231, endPoint y: 388, distance: 23.2
click at [208, 391] on link "Netapp Checks-1" at bounding box center [175, 394] width 104 height 17
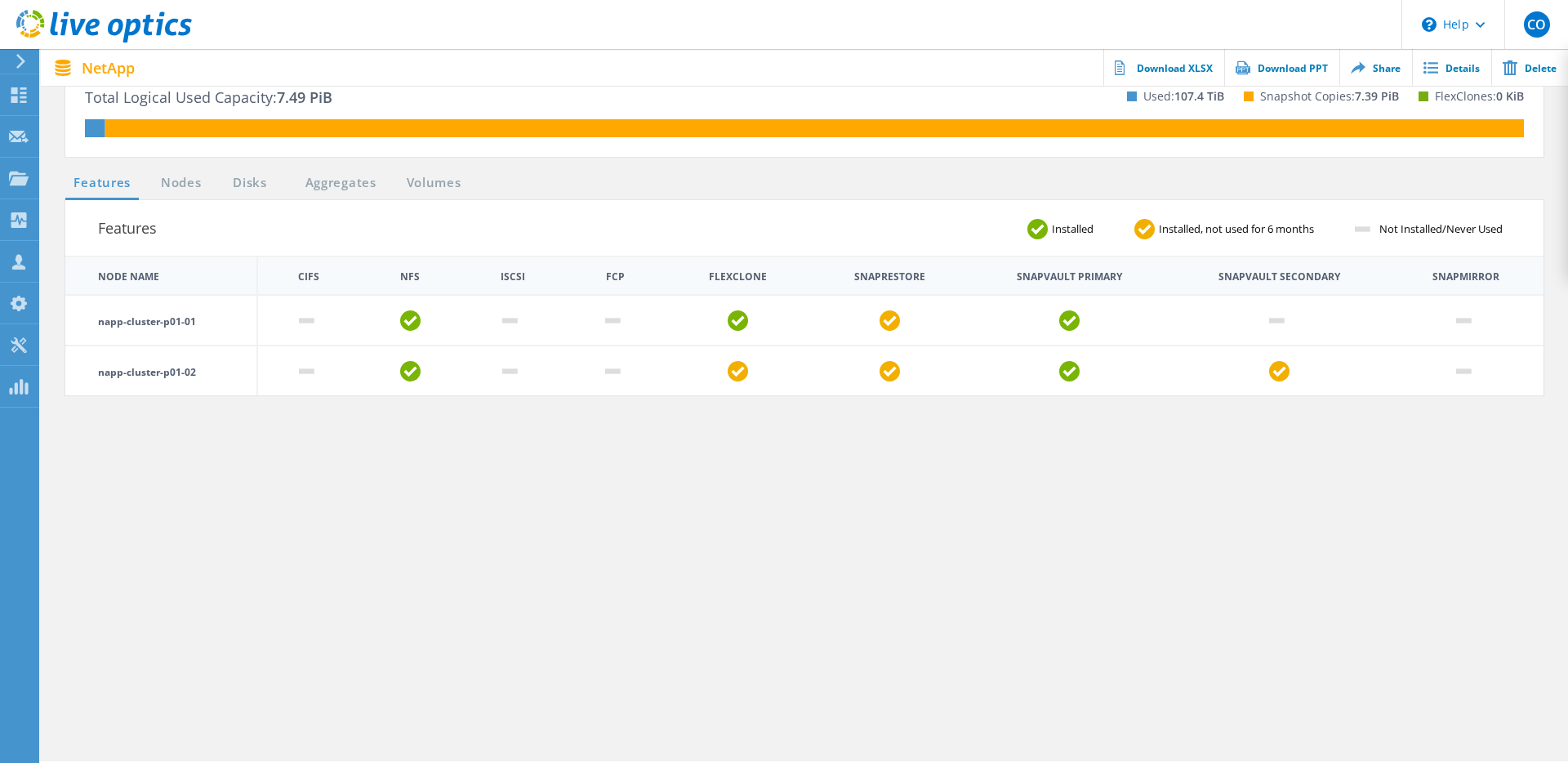
scroll to position [458, 0]
